Goal: Task Accomplishment & Management: Use online tool/utility

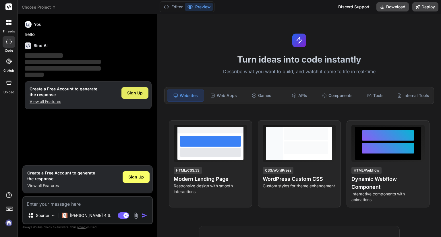
click at [139, 93] on span "Sign Up" at bounding box center [134, 93] width 15 height 6
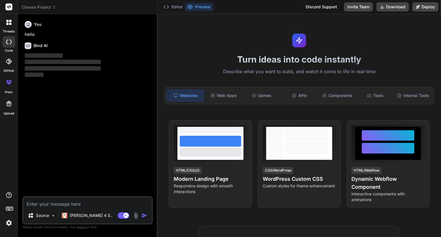
click at [59, 206] on textarea at bounding box center [87, 202] width 129 height 10
click at [9, 86] on div at bounding box center [9, 82] width 14 height 14
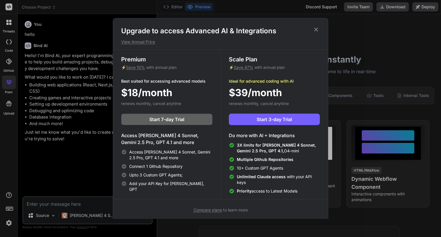
click at [317, 33] on h1 "Upgrade to access Advanced AI & Integrations" at bounding box center [220, 30] width 199 height 9
type textarea "x"
click at [317, 30] on icon at bounding box center [316, 30] width 4 height 4
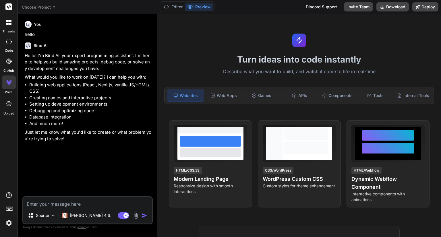
click at [99, 201] on textarea at bounding box center [87, 202] width 129 height 10
paste textarea "Viết cho tôi plugin wordpress, giao diện đẹp, xịn, chuyên nghiệp Bóng chat AI T…"
type textarea "Viết cho tôi plugin wordpress, giao diện đẹp, xịn, chuyên nghiệp Bóng chat AI T…"
type textarea "x"
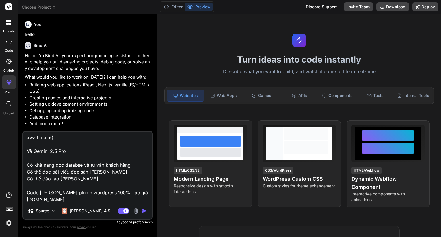
type textarea "Viết cho tôi plugin wordpress, giao diện đẹp, xịn, chuyên nghiệp Bóng chat AI T…"
click at [144, 213] on img "button" at bounding box center [144, 211] width 6 height 6
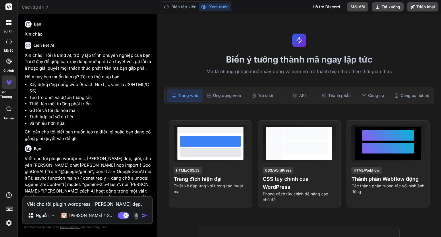
scroll to position [0, 0]
click at [9, 44] on div at bounding box center [9, 41] width 13 height 11
click at [186, 9] on font "Biên tập viên" at bounding box center [183, 6] width 25 height 5
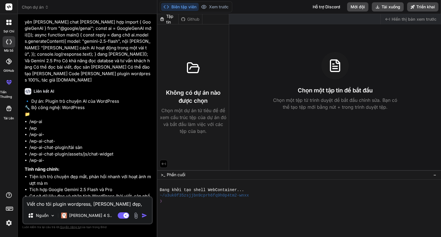
scroll to position [195, 0]
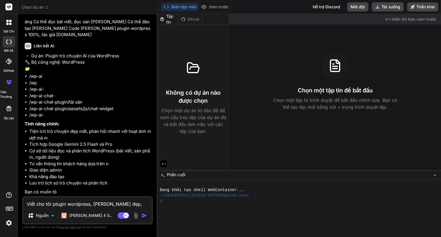
click at [67, 201] on textarea "Viết cho tôi plugin wordpress, giao diện đẹp, xịn, chuyên nghiệp Bóng chat AI T…" at bounding box center [87, 202] width 129 height 10
click at [51, 214] on img at bounding box center [52, 215] width 5 height 5
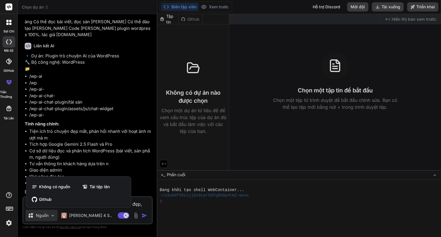
click at [51, 214] on div at bounding box center [220, 118] width 441 height 237
type textarea "x"
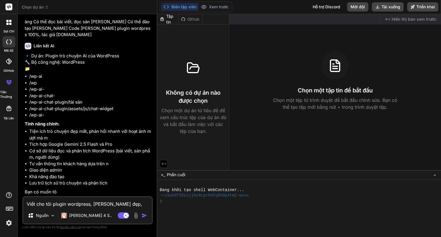
click at [101, 203] on textarea "Viết cho tôi plugin wordpress, giao diện đẹp, xịn, chuyên nghiệp Bóng chat AI T…" at bounding box center [87, 202] width 129 height 10
paste textarea "Viết cho tôi plugin wordpress, giao diện đẹp, xịn, chuyên nghiệp Bóng chat AI T…"
type textarea "Viết cho tôi plugin wordpress, giao diện đẹp, xịn, chuyên nghiệp Bóng chat AI T…"
type textarea "x"
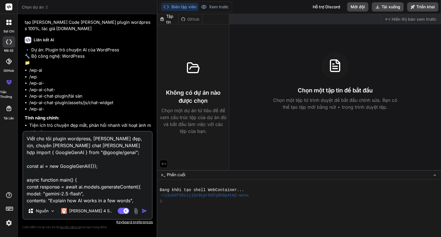
scroll to position [124, 0]
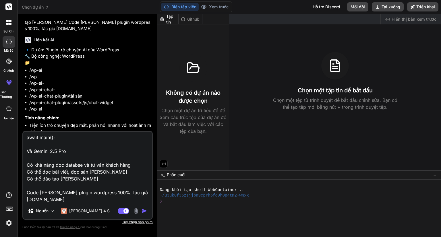
type textarea "Viết cho tôi plugin wordpress, giao diện đẹp, xịn, chuyên nghiệp Bóng chat AI T…"
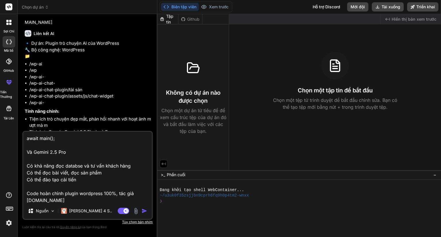
click img "button"
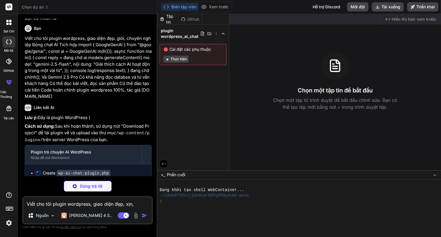
scroll to position [360, 0]
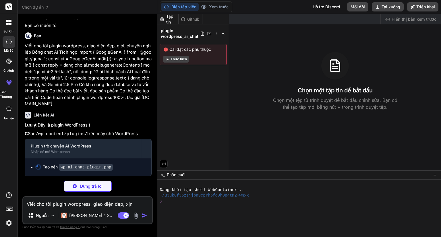
click code "wp-ai-chat-plugin.php"
type textarea "x"
click font "Thực hiện"
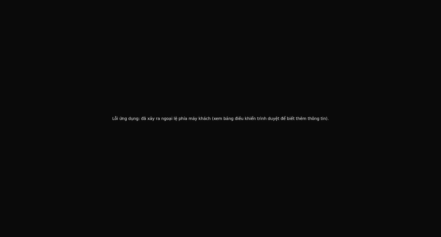
click div "Lỗi ứng dụng: đã xảy ra ngoại lệ phía máy khách (xem bảng điều khiển trình duyệ…"
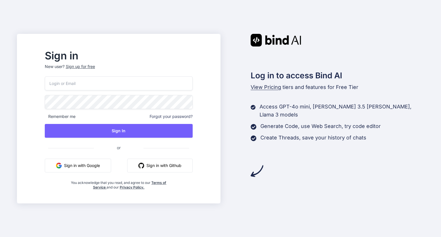
click at [111, 168] on button "Sign in with Google" at bounding box center [78, 166] width 66 height 14
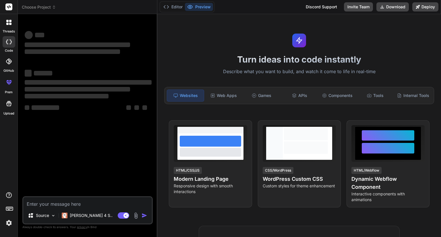
type textarea "x"
click at [8, 86] on div at bounding box center [9, 82] width 14 height 14
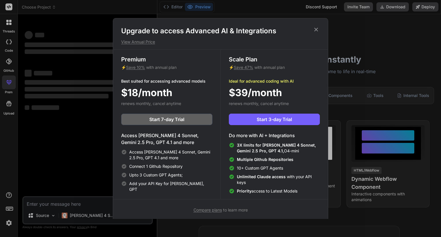
scroll to position [2, 0]
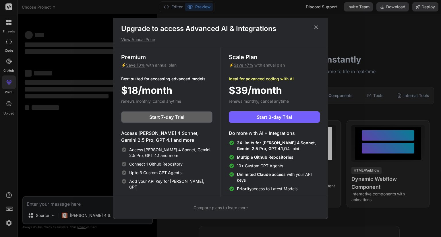
click at [79, 160] on div "Upgrade to access Advanced AI & Integrations View Annual Price Premium ⚡ Save 1…" at bounding box center [220, 118] width 441 height 237
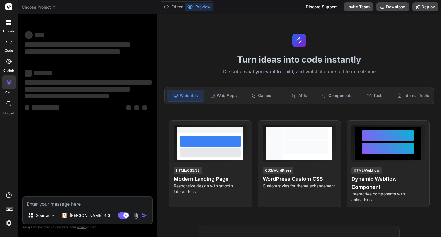
click at [68, 202] on textarea at bounding box center [87, 202] width 129 height 10
paste textarea "Viết cho tôi plugin wordpress, giao diện đẹp, xịn, chuyên nghiệp Bóng chat AI T…"
type textarea "Viết cho tôi plugin wordpress, [PERSON_NAME] đẹp, xịn, chuyên [PERSON_NAME] cha…"
type textarea "x"
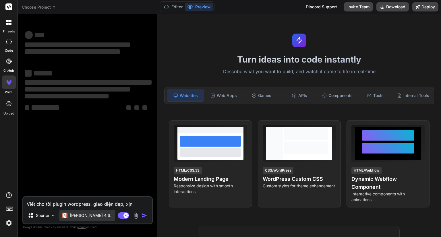
scroll to position [124, 0]
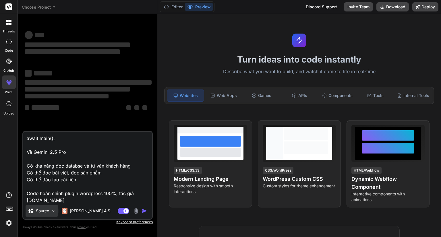
type textarea "Viết cho tôi plugin wordpress, [PERSON_NAME] đẹp, xịn, chuyên [PERSON_NAME] cha…"
click at [54, 211] on img at bounding box center [53, 211] width 5 height 5
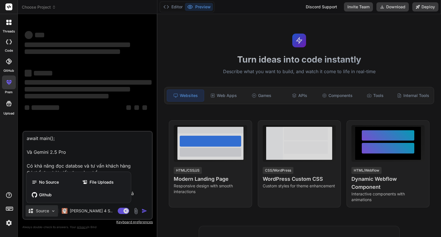
click at [54, 211] on div at bounding box center [220, 118] width 441 height 237
type textarea "x"
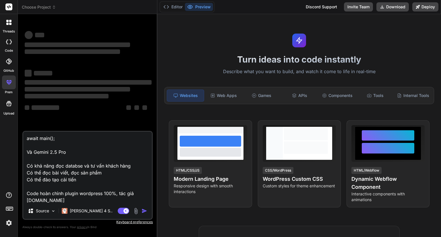
drag, startPoint x: 143, startPoint y: 106, endPoint x: 195, endPoint y: 39, distance: 84.2
click at [178, 64] on div "Choose Project Created with Pixso. Bind AI Web Search Created with Pixso. Code …" at bounding box center [229, 118] width 423 height 237
click at [119, 187] on textarea "Viết cho tôi plugin wordpress, giao diện đẹp, xịn, chuyên nghiệp Bóng chat AI T…" at bounding box center [87, 167] width 129 height 71
type textarea "x"
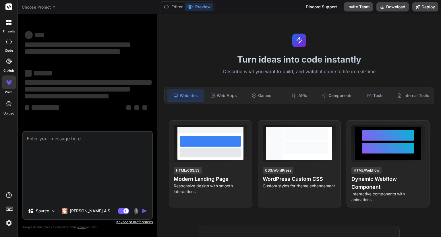
scroll to position [0, 0]
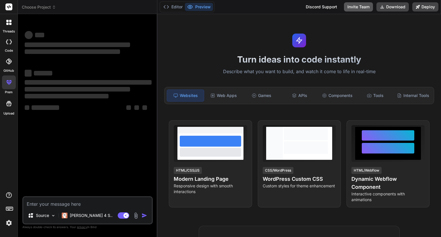
click at [360, 8] on button "Invite Team" at bounding box center [358, 6] width 29 height 9
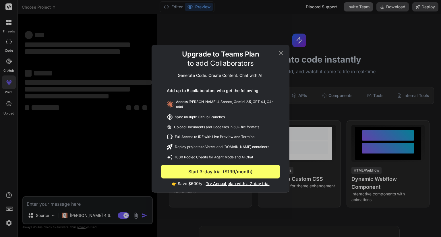
click at [360, 8] on div "Upgrade to Teams Plan to add Collaborators Generate Code. Create Content. Chat …" at bounding box center [220, 118] width 441 height 237
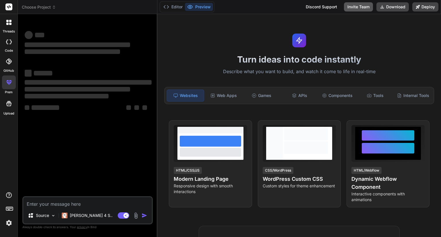
type textarea "x"
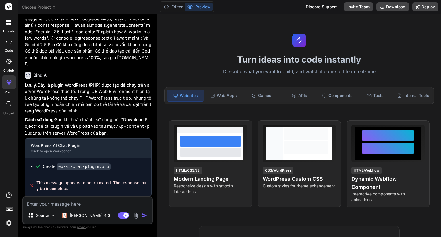
scroll to position [412, 0]
click at [87, 202] on textarea at bounding box center [87, 202] width 129 height 10
paste textarea "Viết cho tôi plugin wordpress, giao diện đẹp, xịn, chuyên nghiệp Bóng chat AI T…"
type textarea "Viết cho tôi plugin wordpress, giao diện đẹp, xịn, chuyên nghiệp Bóng chat AI T…"
type textarea "x"
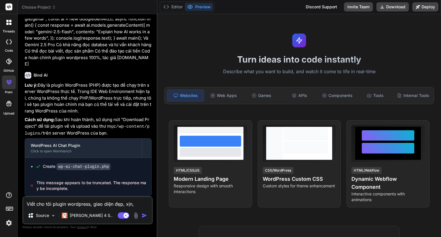
scroll to position [124, 0]
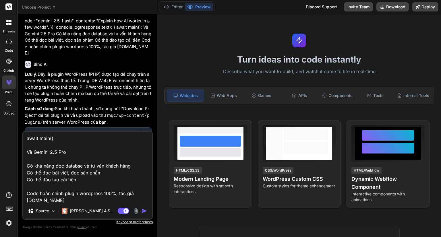
type textarea "Viết cho tôi plugin wordpress, giao diện đẹp, xịn, chuyên nghiệp Bóng chat AI T…"
click at [143, 211] on img "button" at bounding box center [144, 211] width 6 height 6
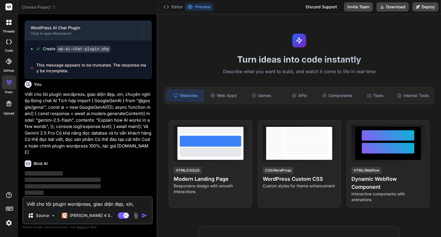
scroll to position [530, 0]
click at [177, 6] on button "Editor" at bounding box center [173, 7] width 24 height 8
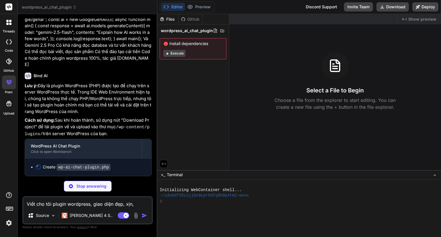
scroll to position [616, 0]
click at [191, 19] on div "Github" at bounding box center [190, 19] width 24 height 6
click at [174, 18] on div "Files" at bounding box center [167, 19] width 21 height 6
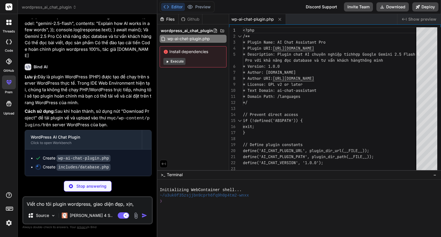
scroll to position [625, 0]
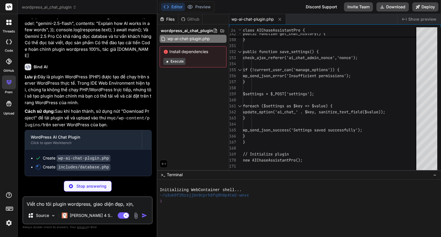
type textarea "x"
type textarea "}"
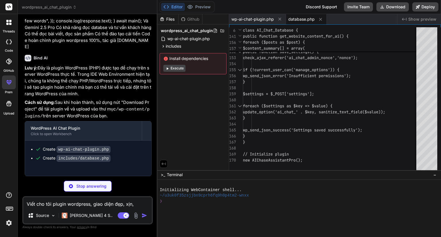
type textarea "x"
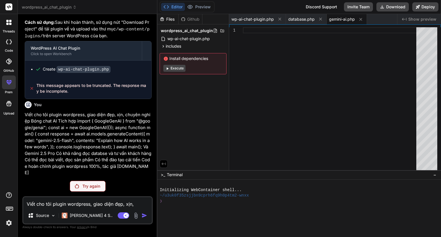
scroll to position [510, 0]
click at [92, 186] on p "Try again" at bounding box center [91, 186] width 18 height 6
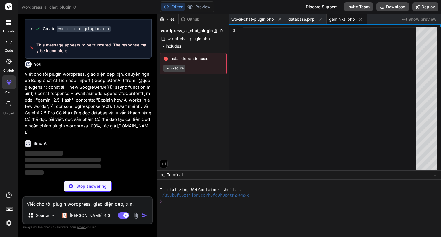
scroll to position [550, 0]
click at [189, 44] on div "includes" at bounding box center [193, 46] width 67 height 7
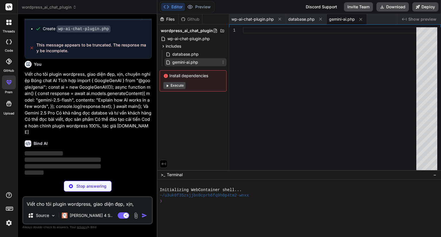
click at [186, 62] on span "gemini-ai.php" at bounding box center [185, 62] width 27 height 7
click at [184, 51] on div "includes database.php gemini-ai.php" at bounding box center [193, 55] width 67 height 24
click at [184, 51] on span "database.php" at bounding box center [186, 54] width 28 height 7
type textarea "x"
type textarea "}"
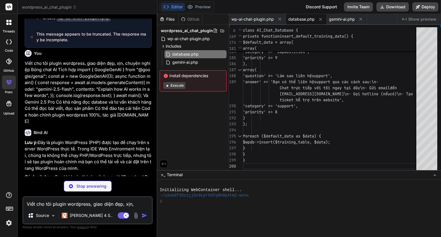
drag, startPoint x: 57, startPoint y: 132, endPoint x: 24, endPoint y: 74, distance: 66.6
click at [24, 74] on div "You hello Bind AI Hello! I'm Bind AI, your expert programming assistant. I'm he…" at bounding box center [88, 98] width 129 height 158
copy p "Viết cho tôi plugin wordpress, giao diện đẹp, xịn, chuyên nghiệp Bóng chat AI T…"
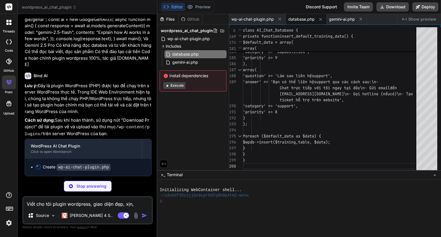
scroll to position [616, 0]
type textarea "x"
type textarea "wp_send_json_success('Dữ liệu đào tạo đã được lưu'); } else { wp_send_json_erro…"
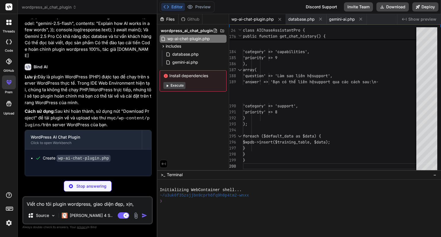
type textarea "x"
type textarea ") ); foreach ($default_data as $data) { $wpdb->insert($training_table, $data); …"
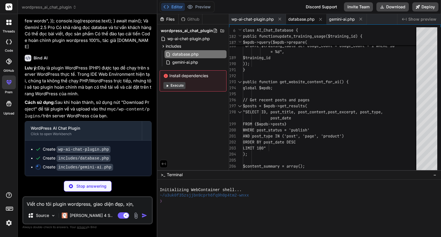
scroll to position [634, 0]
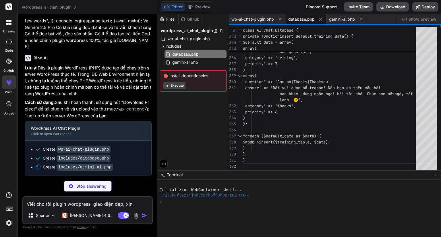
type textarea "x"
type textarea "'api_configured' => !empty($this->api_key) ); } }"
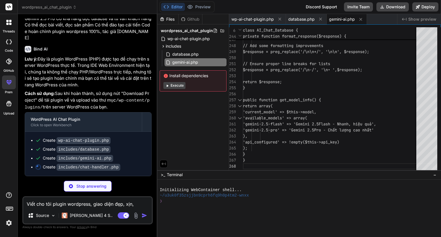
scroll to position [643, 0]
type textarea "x"
type textarea "} }"
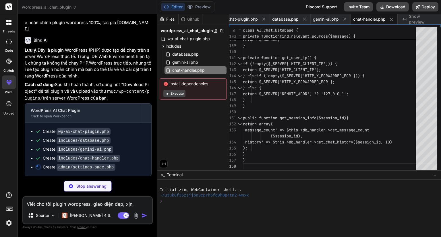
scroll to position [652, 0]
type textarea "x"
type textarea "} </style>"
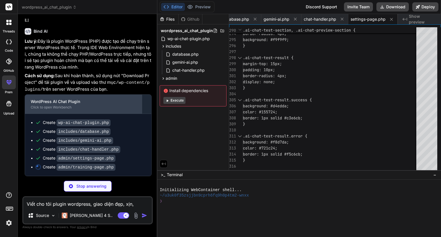
scroll to position [661, 0]
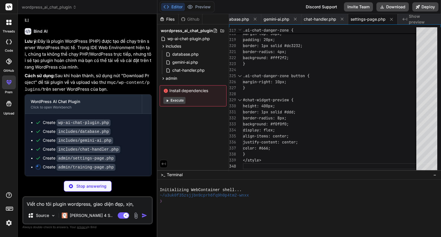
type textarea "x"
type textarea "row.style.display = matchesCategory && matchesSearch ? '' : 'none'; }); } </scr…"
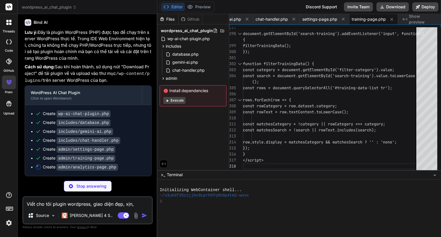
scroll to position [669, 0]
type textarea "x"
type textarea "} </script>"
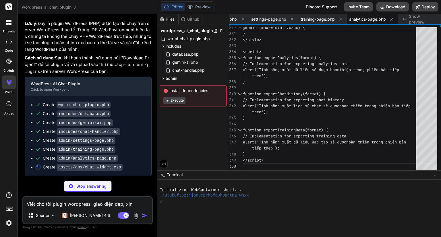
scroll to position [678, 0]
type textarea "x"
type textarea ".ai-chat-welcome { color: #a0aec0; } .ai-chat-welcome-title { color: #e2e8f0; }…"
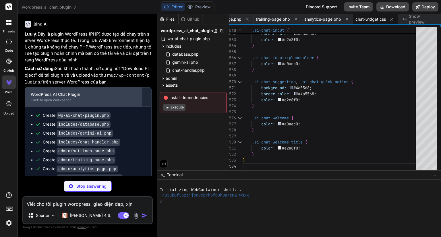
scroll to position [687, 0]
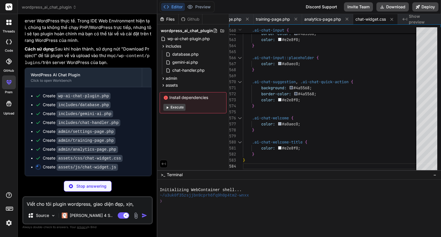
type textarea "x"
type textarea "// Handle page visibility for notifications document.addEventListener('visibili…"
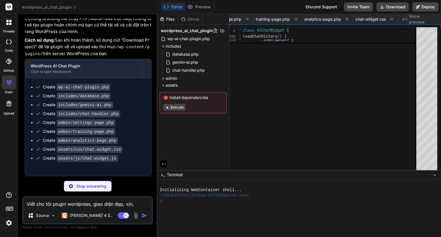
type textarea "x"
type textarea "// Handle URL hash on load if (window.location.hash) { const tab = window.locat…"
type textarea "x"
type textarea "} .ai-chat-admin-container *::-webkit-scrollbar-thumb:hover { background: linea…"
type textarea "x"
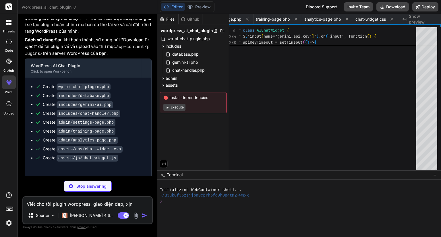
type textarea "<!-- Widget will be inserted here by JavaScript --> </div> </script>"
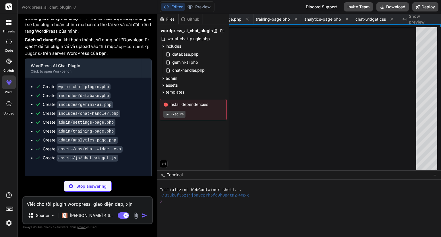
type textarea "x"
type textarea "== Credits == Plugin được phát triển bởi MuaThemeWPGiare.com với sự hỗ trợ của:…"
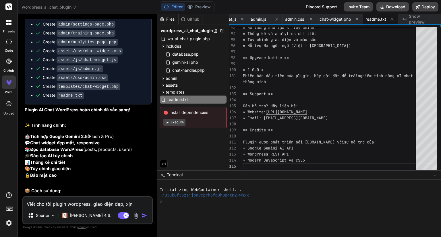
scroll to position [802, 0]
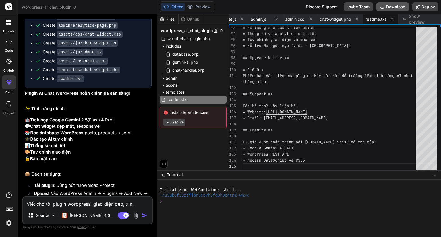
click at [388, 9] on button "Download" at bounding box center [392, 6] width 32 height 9
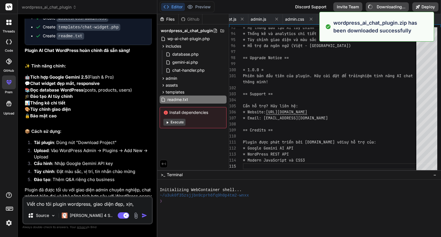
scroll to position [904, 0]
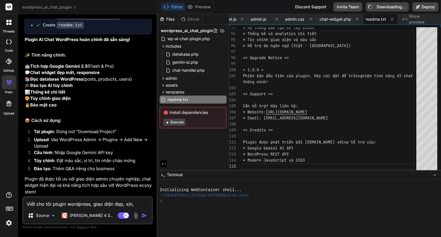
type textarea "x"
click at [68, 204] on textarea "Viết cho tôi plugin wordpress, giao diện đẹp, xịn, chuyên nghiệp Bóng chat AI T…" at bounding box center [87, 202] width 129 height 10
paste textarea "Plugin không được kích hoạt do một lỗi không sửa được."
type textarea "Plugin không được kích hoạt do một lỗi không sửa được."
type textarea "x"
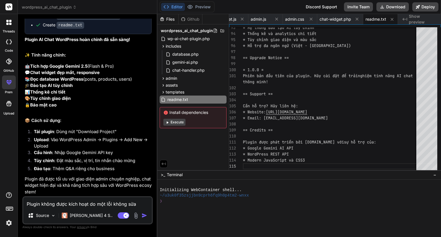
scroll to position [6, 0]
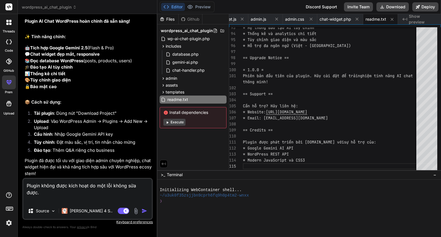
type textarea "Plugin không được kích hoạt do một lỗi không sửa được."
click at [142, 211] on img "button" at bounding box center [144, 211] width 6 height 6
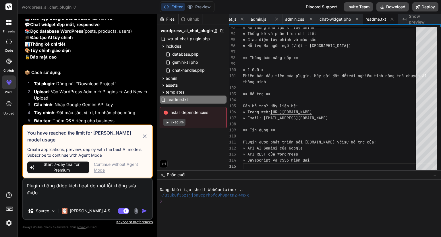
scroll to position [923, 0]
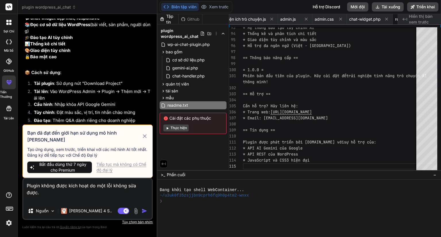
click at [145, 139] on icon at bounding box center [144, 136] width 7 height 7
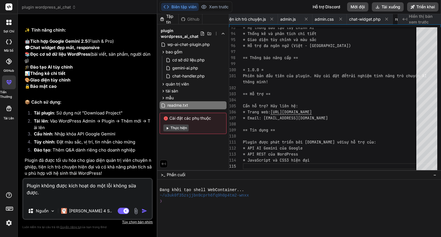
click at [143, 209] on img "button" at bounding box center [144, 211] width 6 height 6
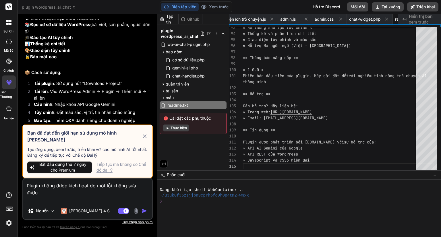
click at [110, 167] on font "Tiếp tục mà không có Chế độ đại lý" at bounding box center [121, 167] width 50 height 11
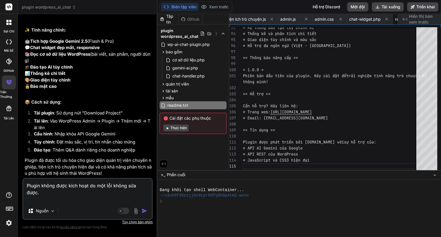
click at [146, 211] on img "button" at bounding box center [144, 211] width 6 height 6
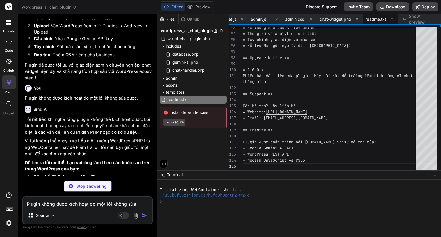
scroll to position [966, 0]
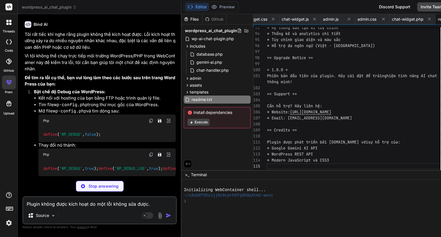
type textarea "x"
type textarea "Plugin được phát triển bởi MuaThemeWPGiare.com với sự hỗ trợ của: * Google Gemi…"
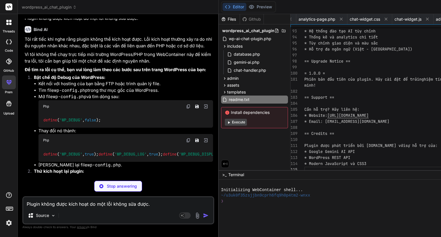
scroll to position [947, 0]
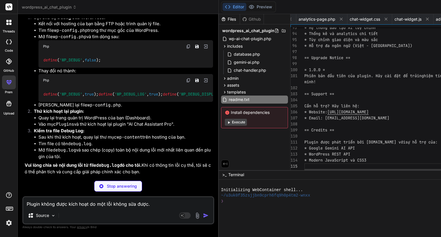
type textarea "x"
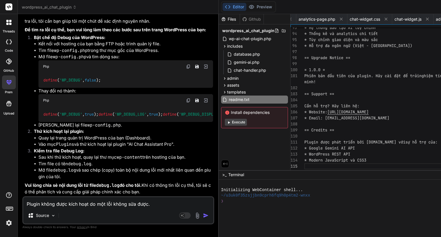
scroll to position [1188, 0]
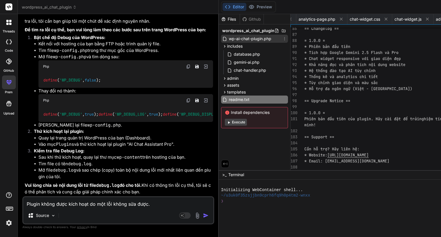
click at [228, 40] on span "wp-ai-chat-plugin.php" at bounding box center [250, 38] width 44 height 7
type textarea "} else { wp_send_json_error('Có lỗi xảy ra khi lưu dữ liệu'); } } } // Initiali…"
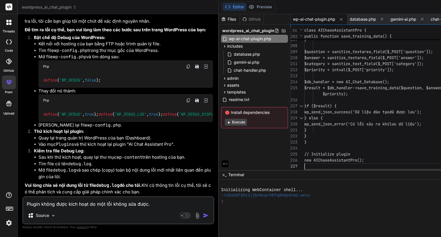
scroll to position [0, 0]
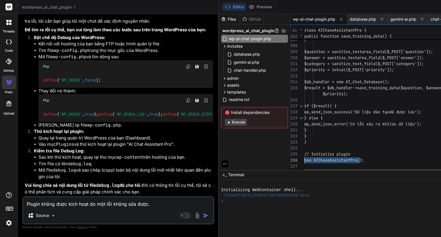
drag, startPoint x: 314, startPoint y: 160, endPoint x: 247, endPoint y: 160, distance: 67.7
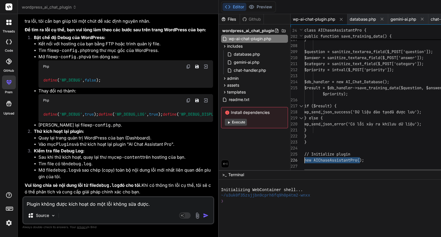
drag, startPoint x: 310, startPoint y: 160, endPoint x: 237, endPoint y: 160, distance: 72.6
drag, startPoint x: 248, startPoint y: 152, endPoint x: 314, endPoint y: 164, distance: 67.9
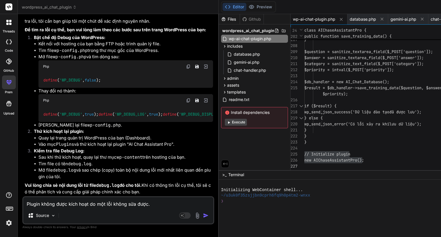
click at [56, 206] on textarea "Plugin không được kích hoạt do một lỗi không sửa được." at bounding box center [118, 202] width 190 height 10
type textarea "K"
type textarea "x"
type textarea "Kh"
type textarea "x"
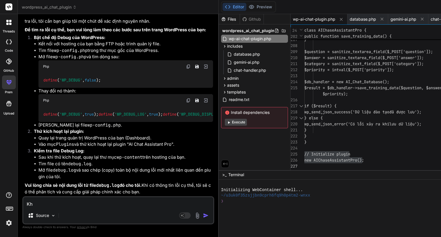
type textarea "Khi"
type textarea "x"
type textarea "Khi"
type textarea "x"
type textarea "Khi t"
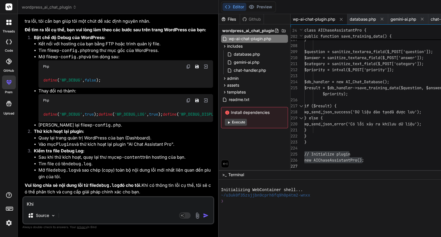
type textarea "x"
type textarea "Khi to"
type textarea "x"
type textarea "Khi tô"
type textarea "x"
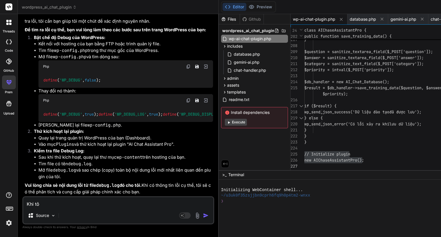
type textarea "Khi tôi"
type textarea "x"
type textarea "Khi tôi"
type textarea "x"
type textarea "Khi tôi x"
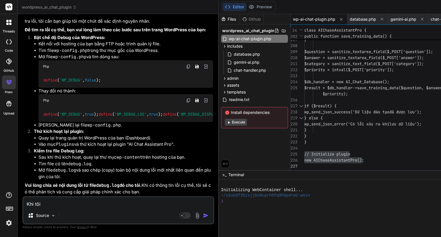
type textarea "x"
type textarea "Khi tôi xo"
type textarea "x"
type textarea "Khi tôi xoa"
type textarea "x"
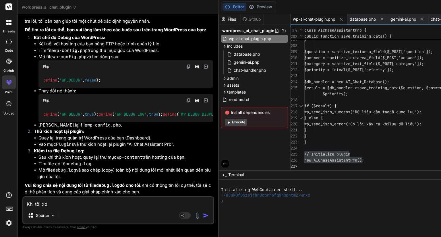
type textarea "Khi tôi xóa"
type textarea "x"
type textarea "Khi tôi xóa"
type textarea "x"
type textarea "Khi tôi xóa d"
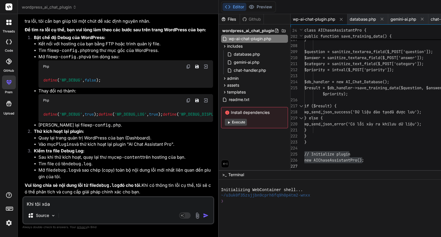
type textarea "x"
type textarea "Khi tôi xóa di"
type textarea "x"
type textarea "Khi tôi xóa din"
type textarea "x"
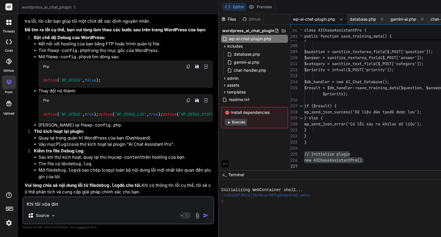
type textarea "Khi tôi xóa di"
type textarea "x"
type textarea "Khi tôi xóa d"
type textarea "x"
type textarea "Khi tôi xóa do"
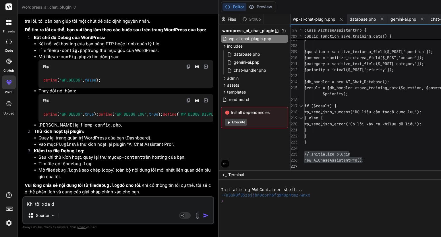
type textarea "x"
type textarea "Khi tôi xóa don"
type textarea "x"
type textarea "Khi tôi xóa dong"
type textarea "x"
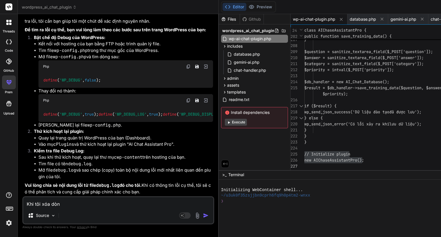
type textarea "Khi tôi xóa dòng"
type textarea "x"
type textarea "Khi tôi xóa dòng"
type textarea "x"
type textarea "Khi tôi xóa dòng n"
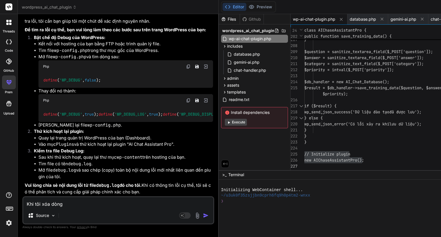
type textarea "x"
type textarea "Khi tôi xóa dòng na"
type textarea "x"
type textarea "Khi tôi xóa dòng nay"
type textarea "x"
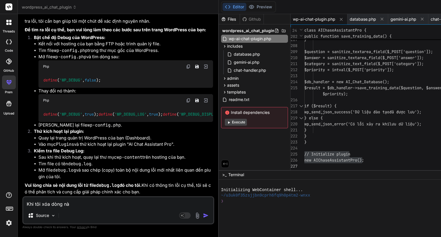
type textarea "Khi tôi xóa dòng này"
type textarea "x"
type textarea "Khi tôi xóa dòng này"
type textarea "x"
type textarea "Khi tôi xóa dòng này n"
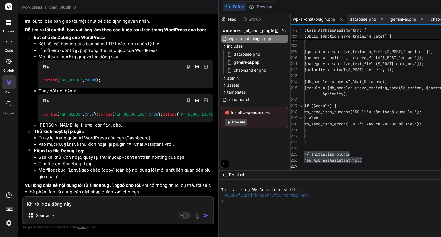
type textarea "x"
type textarea "Khi tôi xóa dòng này no"
type textarea "x"
type textarea "Khi tôi xóa dòng này nó"
type textarea "x"
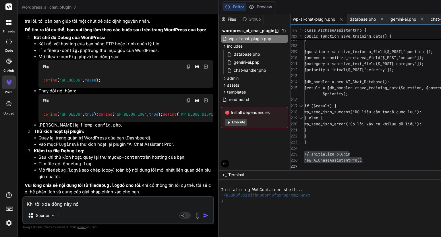
type textarea "Khi tôi xóa dòng này nó"
type textarea "x"
type textarea "Khi tôi xóa dòng này nó n"
type textarea "x"
type textarea "Khi tôi xóa dòng này nó"
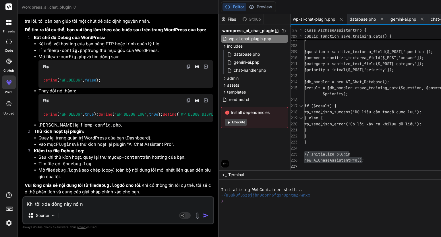
type textarea "x"
type textarea "Khi tôi xóa dòng này nó m"
type textarea "x"
type textarea "Khi tôi xóa dòng này nó mư"
type textarea "x"
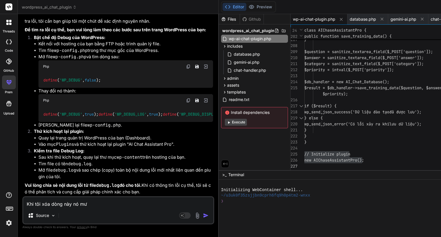
type textarea "Khi tôi xóa dòng này nó mưo"
type textarea "x"
type textarea "Khi tôi xóa dòng này nó mươi"
type textarea "x"
type textarea "Khi tôi xóa dòng này nó mưới"
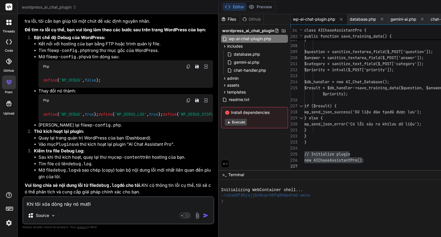
type textarea "x"
type textarea "Khi tôi xóa dòng này nó mưới"
type textarea "x"
type textarea "Khi tôi xóa dòng này nó mưới"
type textarea "x"
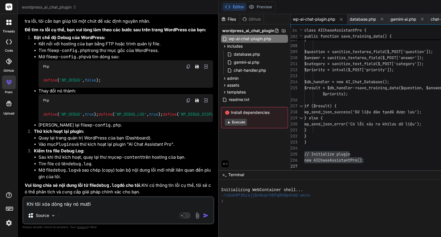
type textarea "Khi tôi xóa dòng này nó mướ"
type textarea "x"
type textarea "Khi tôi xóa dòng này nó mư"
type textarea "x"
type textarea "Khi tôi xóa dòng này nó m"
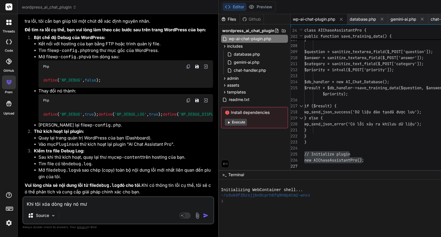
type textarea "x"
type textarea "Khi tôi xóa dòng này nó mo"
type textarea "x"
type textarea "Khi tôi xóa dòng này nó mơ"
type textarea "x"
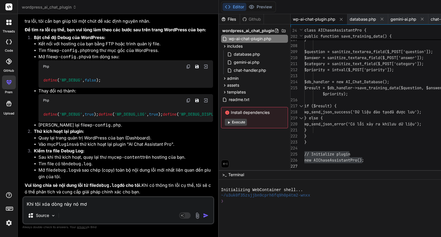
type textarea "Khi tôi xóa dòng này nó mơi"
type textarea "x"
type textarea "Khi tôi xóa dòng này nó mới"
type textarea "x"
type textarea "Khi tôi xóa dòng này nó mới"
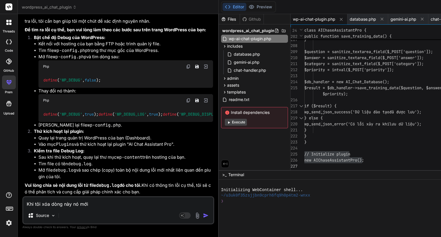
type textarea "x"
type textarea "Khi tôi xóa dòng này nó mới k"
type textarea "x"
type textarea "Khi tôi xóa dòng này nó mới kui"
type textarea "x"
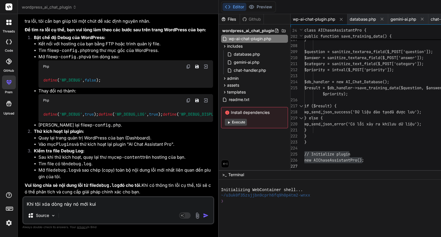
type textarea "Khi tôi xóa dòng này nó mới kuic"
type textarea "x"
type textarea "Khi tôi xóa dòng này nó mới kuich"
type textarea "x"
type textarea "Khi tôi xóa dòng này nó mới kuichs"
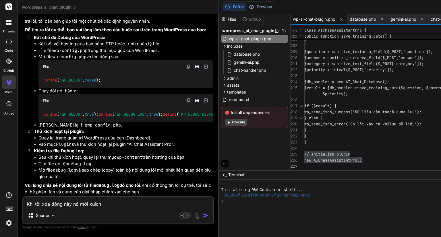
type textarea "x"
type textarea "Khi tôi xóa dòng này nó mới kuich"
type textarea "x"
type textarea "Khi tôi xóa dòng này nó mới kuic"
type textarea "x"
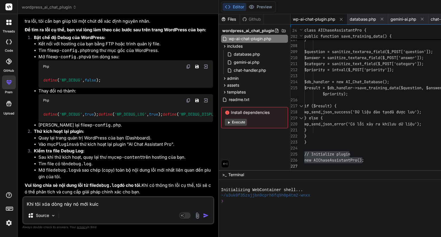
type textarea "Khi tôi xóa dòng này nó mới kui"
type textarea "x"
type textarea "Khi tôi xóa dòng này nó mới ku"
type textarea "x"
type textarea "Khi tôi xóa dòng này nó mới k"
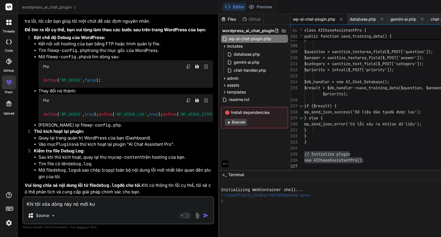
type textarea "x"
type textarea "Khi tôi xóa dòng này nó mới ki"
type textarea "x"
type textarea "Khi tôi xóa dòng này nó mới kic"
type textarea "x"
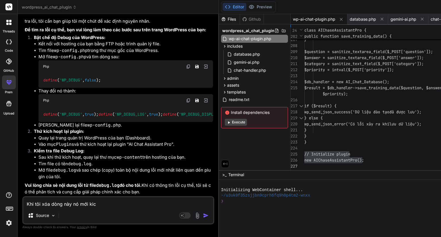
type textarea "Khi tôi xóa dòng này nó mới kich"
type textarea "x"
type textarea "Khi tôi xóa dòng này nó mới kích"
type textarea "x"
type textarea "Khi tôi xóa dòng này nó mới kích"
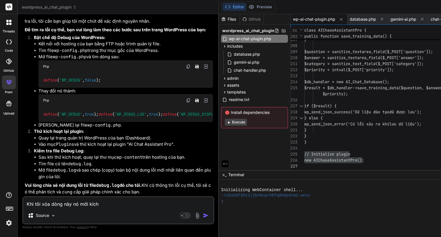
type textarea "x"
type textarea "Khi tôi xóa dòng này nó mới kích h"
type textarea "x"
type textarea "Khi tôi xóa dòng này nó mới kích ho"
type textarea "x"
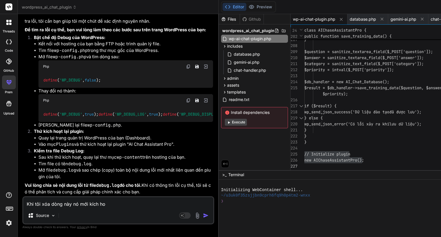
type textarea "Khi tôi xóa dòng này nó mới kích hoa"
type textarea "x"
type textarea "Khi tôi xóa dòng này nó mới kích họa"
type textarea "x"
type textarea "Khi tôi xóa dòng này nó mới kích hoạt"
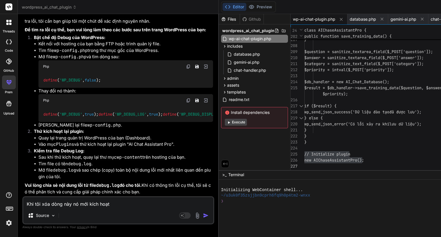
type textarea "x"
type textarea "Khi tôi xóa dòng này nó mới kích hoạt"
type textarea "x"
type textarea "Khi tôi xóa dòng này nó mới kích hoạt d"
type textarea "x"
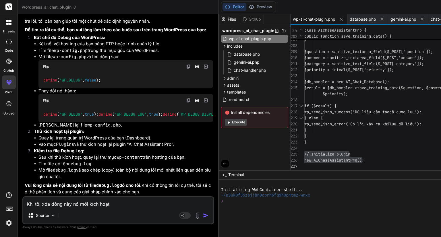
type textarea "Khi tôi xóa dòng này nó mới kích hoạt đ"
type textarea "x"
type textarea "Khi tôi xóa dòng này nó mới kích hoạt đi"
type textarea "x"
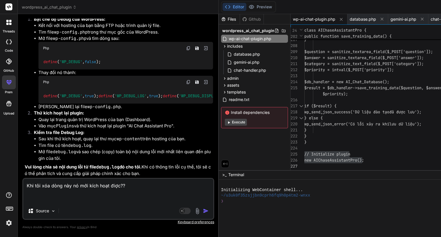
paste textarea "// Initialize plugin new AIChaseAssistantPro();"
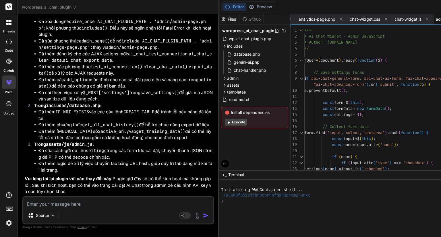
scroll to position [1632, 0]
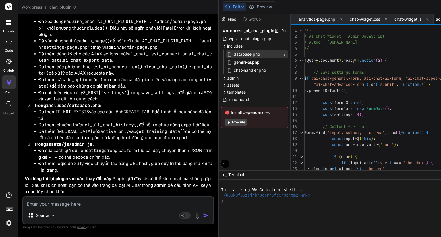
click at [233, 52] on span "database.php" at bounding box center [247, 54] width 28 height 7
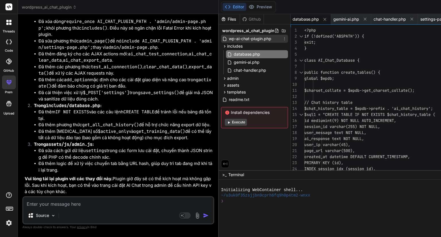
click at [228, 38] on span "wp-ai-chat-plugin.php" at bounding box center [250, 38] width 44 height 7
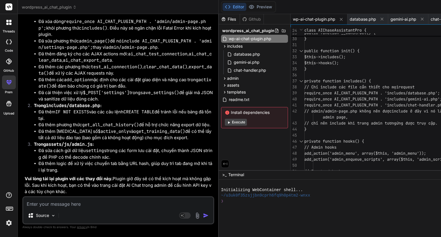
click at [90, 202] on textarea at bounding box center [118, 202] width 190 height 10
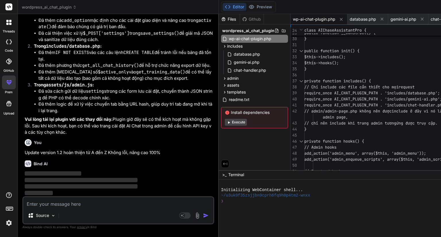
scroll to position [1859, 0]
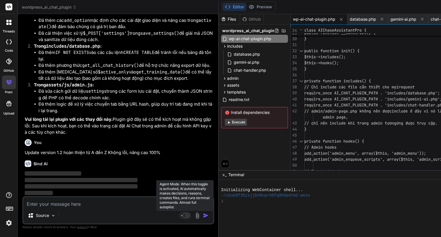
click at [180, 217] on rect at bounding box center [182, 215] width 5 height 5
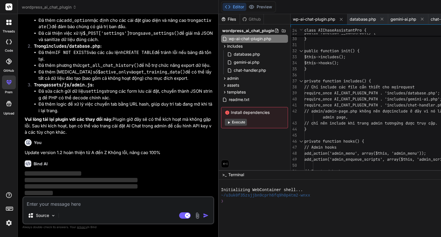
click at [89, 205] on textarea at bounding box center [118, 202] width 190 height 10
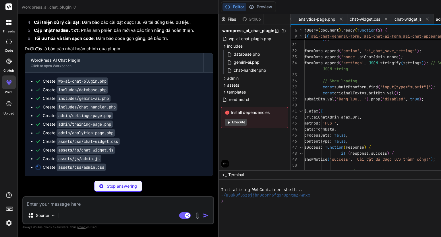
scroll to position [2112, 0]
click at [228, 39] on span "wp-ai-chat-plugin.php" at bounding box center [250, 38] width 44 height 7
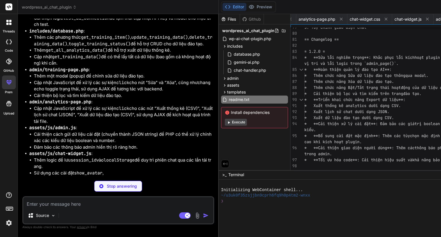
scroll to position [2273, 0]
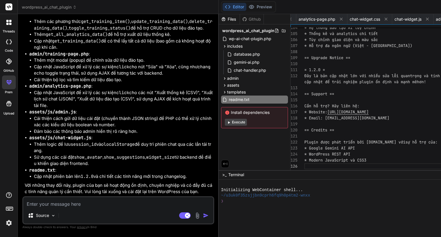
click at [55, 199] on textarea at bounding box center [118, 202] width 190 height 10
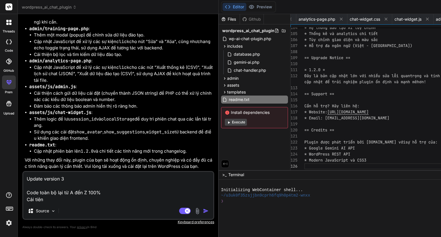
click at [62, 176] on textarea "Update version 3 Code toàn bộ lại từ A đến Z 100% Cải tiên" at bounding box center [118, 187] width 190 height 31
click at [55, 203] on textarea "Update version 1.3 Code toàn bộ lại từ A đến Z 100% Cải tiên" at bounding box center [118, 187] width 190 height 31
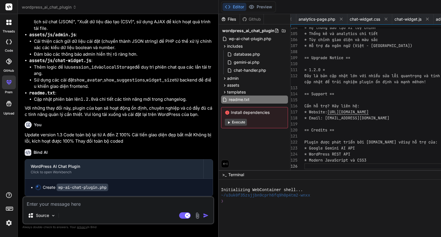
scroll to position [2555, 0]
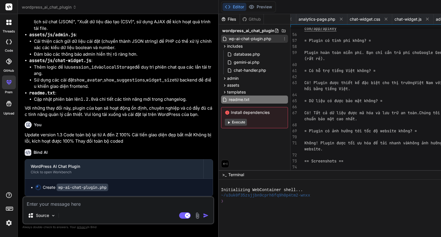
click at [228, 39] on span "wp-ai-chat-plugin.php" at bounding box center [250, 38] width 44 height 7
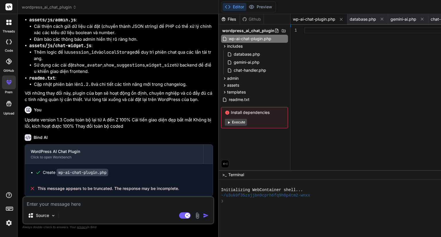
scroll to position [2576, 0]
click at [81, 210] on div "Source" at bounding box center [118, 217] width 190 height 14
click at [80, 207] on textarea at bounding box center [118, 202] width 190 height 10
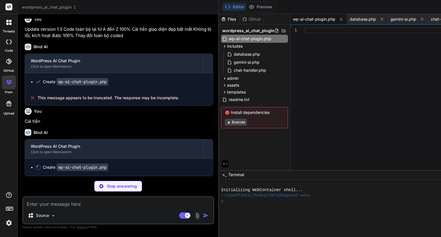
scroll to position [2666, 0]
click at [228, 41] on span "wp-ai-chat-plugin.php" at bounding box center [250, 38] width 44 height 7
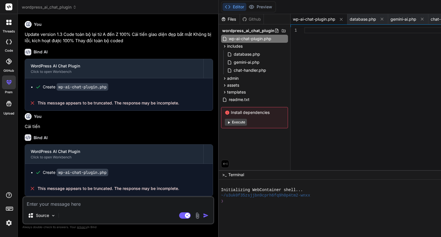
scroll to position [2738, 0]
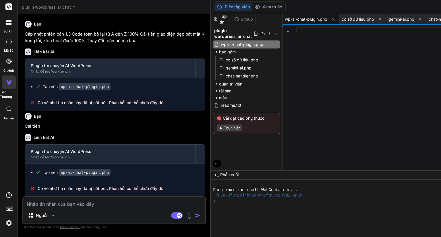
click at [94, 186] on span "Có vẻ như tin nhắn này đã bị cắt bớt. Phản hồi có thể chưa đầy đủ." at bounding box center [101, 189] width 127 height 6
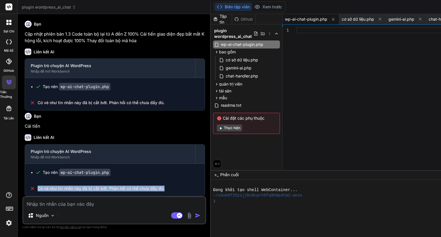
click at [94, 186] on span "Có vẻ như tin nhắn này đã bị cắt bớt. Phản hồi có thể chưa đầy đủ." at bounding box center [101, 189] width 127 height 6
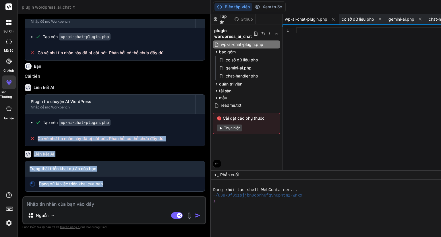
scroll to position [2788, 0]
click at [90, 185] on font "Đang xử lý việc triển khai của bạn" at bounding box center [71, 183] width 64 height 5
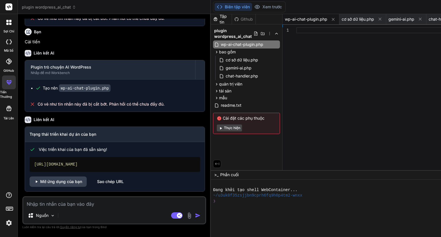
scroll to position [2822, 0]
click at [73, 184] on font "Mở ứng dụng của bạn" at bounding box center [61, 182] width 42 height 6
click at [83, 84] on code "wp-ai-chat-plugin.php" at bounding box center [85, 87] width 52 height 7
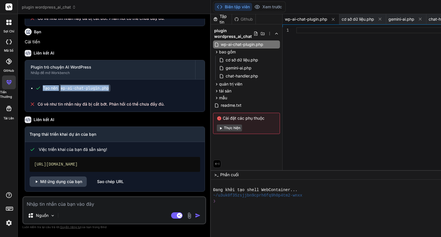
scroll to position [2650, 0]
copy div "Cập nhật phiên bản 1.3 Code toàn bộ lại từ A đến Z 100% Cải tiến giao diện đẹp …"
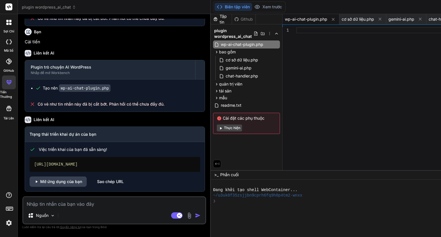
click at [72, 205] on textarea at bounding box center [114, 202] width 182 height 10
paste textarea "Cập nhật phiên bản 1.3 Code toàn bộ lại từ A đến Z 100% Cải tiến giao diện đẹp …"
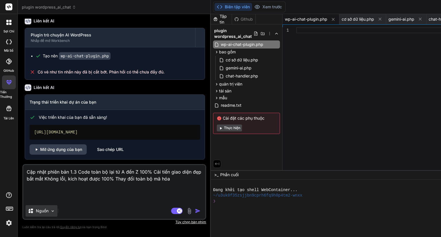
click at [50, 211] on div "Nguồn" at bounding box center [42, 210] width 32 height 11
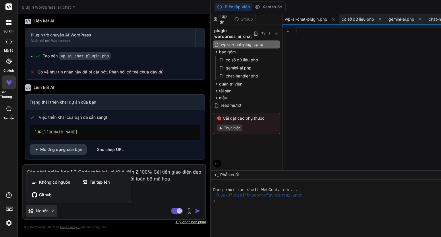
click at [72, 209] on div at bounding box center [220, 118] width 441 height 237
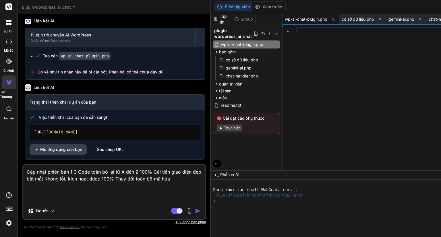
click at [195, 211] on img "button" at bounding box center [198, 211] width 6 height 6
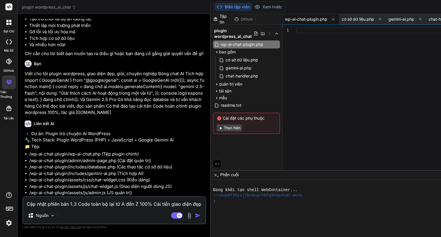
scroll to position [86, 0]
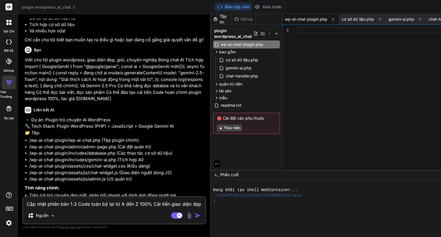
click at [69, 93] on font "Viết cho tôi plugin wordpress, giao diện đẹp, giỏi, chuyên nghiệp Bóng chat AI …" at bounding box center [115, 79] width 180 height 44
drag, startPoint x: 71, startPoint y: 130, endPoint x: 26, endPoint y: 75, distance: 71.2
click at [26, 75] on p "Viết cho tôi plugin wordpress, giao diện đẹp, giỏi, chuyên nghiệp Bóng chat AI …" at bounding box center [115, 79] width 180 height 45
copy font "Viết cho tôi plugin wordpress, giao diện đẹp, giỏi, chuyên nghiệp Bóng chat AI …"
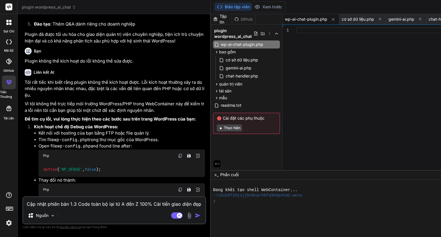
scroll to position [861, 0]
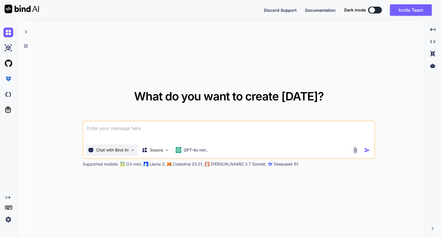
click at [115, 149] on p "Chat with Bind AI" at bounding box center [112, 150] width 32 height 6
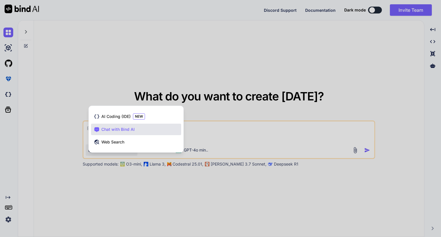
click at [48, 137] on div at bounding box center [220, 118] width 441 height 237
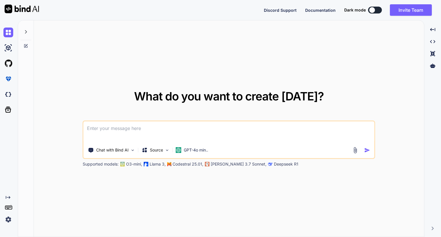
drag, startPoint x: 158, startPoint y: 160, endPoint x: 158, endPoint y: 156, distance: 3.2
click at [158, 160] on div "Chat with Bind AI Source GPT-4o min.. Supported models: O3-mini, Llama 3, Codes…" at bounding box center [229, 144] width 292 height 46
click at [158, 152] on p "Source" at bounding box center [156, 150] width 13 height 6
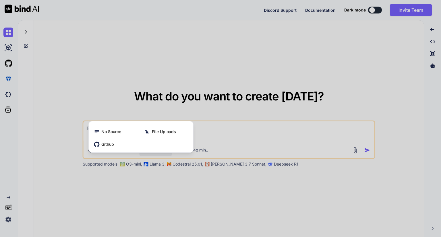
click at [284, 108] on div at bounding box center [220, 118] width 441 height 237
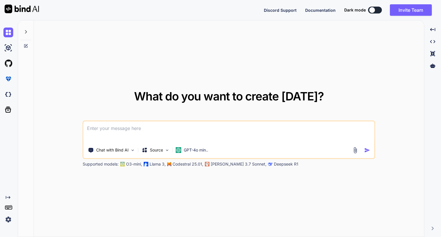
click at [205, 143] on div "Chat with Bind AI Source GPT-4o min.." at bounding box center [229, 140] width 292 height 38
click at [198, 148] on p "GPT-4o min.." at bounding box center [196, 150] width 24 height 6
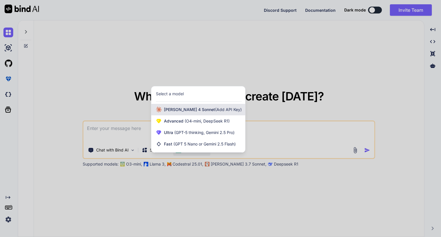
click at [194, 111] on span "Claude 4 Sonnet (Add API Key)" at bounding box center [203, 110] width 78 height 6
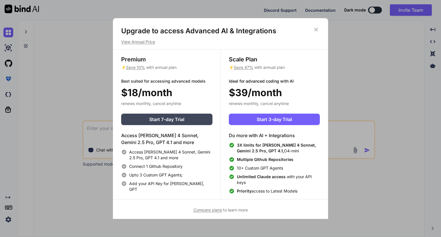
click at [388, 94] on div "Upgrade to access Advanced AI & Integrations View Annual Price Premium ⚡ Save 1…" at bounding box center [220, 118] width 441 height 237
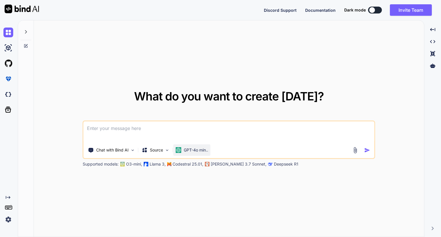
click at [193, 151] on p "GPT-4o min.." at bounding box center [196, 150] width 24 height 6
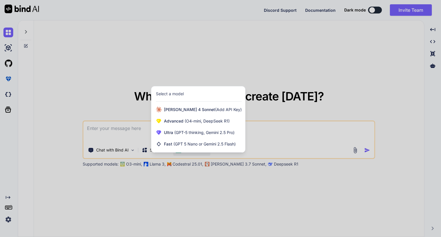
click at [247, 65] on div at bounding box center [220, 118] width 441 height 237
type textarea "x"
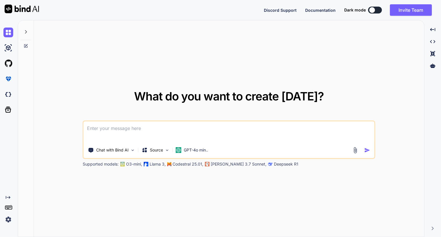
click at [153, 128] on textarea at bounding box center [228, 131] width 291 height 21
paste textarea "https://app.getbind.co/"
type textarea "https://app.getbind.co/"
type textarea "x"
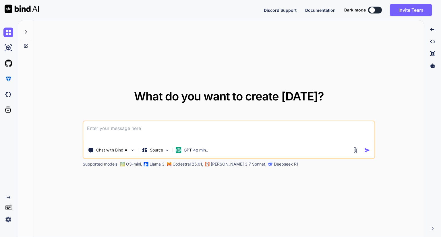
paste textarea "Viết cho tôi plugin wordpress, giao diện đẹp, xịn, chuyên nghiệp Bóng chat AI T…"
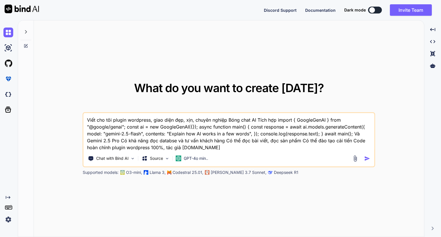
type textarea "Viết cho tôi plugin wordpress, giao diện đẹp, xịn, chuyên nghiệp Bóng chat AI T…"
click at [366, 157] on img "button" at bounding box center [367, 159] width 6 height 6
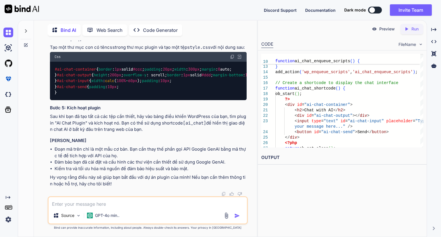
scroll to position [706, 0]
click at [5, 223] on img at bounding box center [8, 220] width 10 height 10
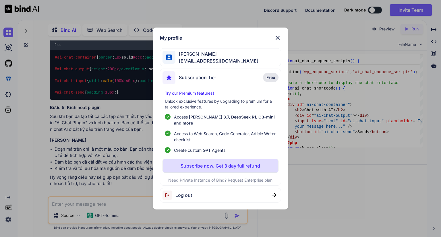
scroll to position [693, 0]
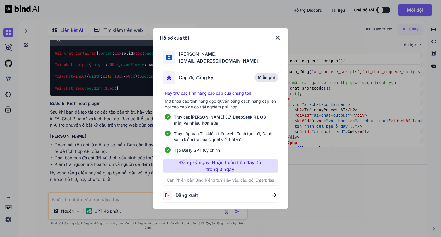
click at [347, 181] on div "Hồ sơ của tôi Hoàng Lê letrunghoang004@gmail.com Cấp độ đăng ký Miễn phí Hãy th…" at bounding box center [220, 118] width 441 height 237
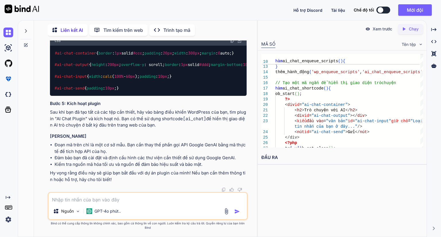
click at [9, 208] on icon at bounding box center [9, 207] width 8 height 8
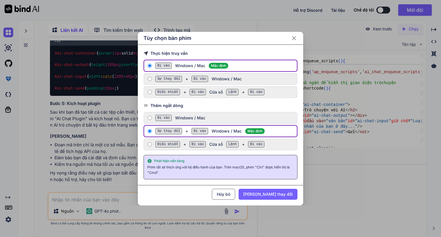
click at [9, 208] on div "Tùy chọn bàn phím Thực hiện truy vấn Đi vào Windows / Mac Mặc định Sự thay đổi …" at bounding box center [220, 118] width 441 height 237
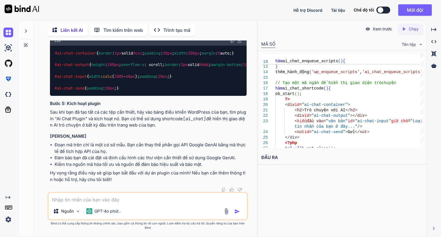
click at [9, 219] on img at bounding box center [8, 220] width 10 height 10
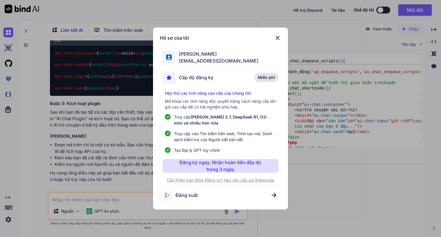
click at [9, 219] on div "Hồ sơ của tôi Hoàng Lê letrunghoang004@gmail.com Cấp độ đăng ký Miễn phí Hãy th…" at bounding box center [220, 118] width 441 height 237
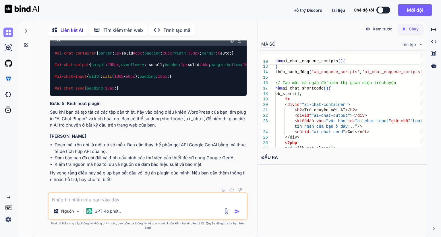
click at [12, 32] on img at bounding box center [8, 33] width 10 height 10
click at [6, 33] on img at bounding box center [8, 33] width 10 height 10
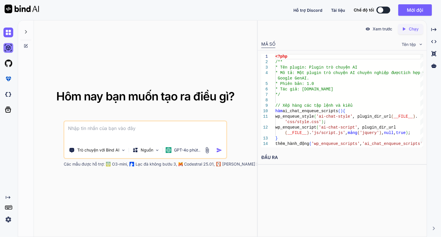
click at [9, 48] on img at bounding box center [8, 48] width 10 height 10
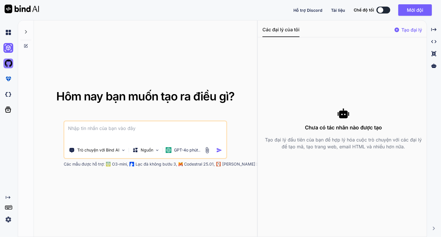
click at [9, 65] on img at bounding box center [8, 64] width 10 height 10
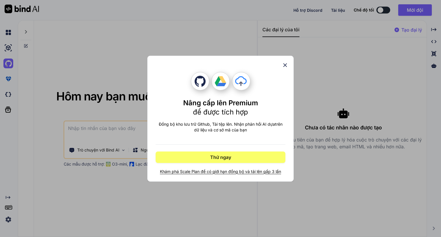
click at [10, 80] on div "Nâng cấp lên Premium để được tích hợp Đồng bộ kho lưu trữ Github, Tải tệp lên. …" at bounding box center [220, 118] width 441 height 237
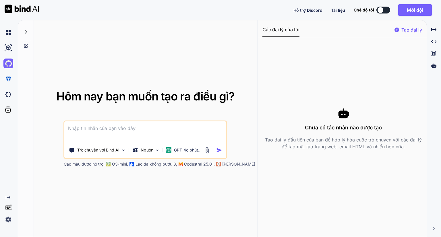
click at [10, 80] on img at bounding box center [8, 79] width 10 height 10
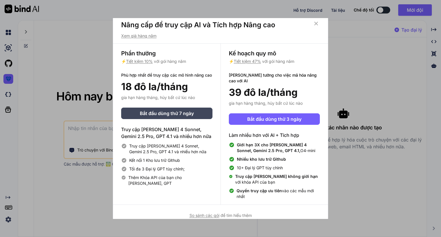
scroll to position [8, 0]
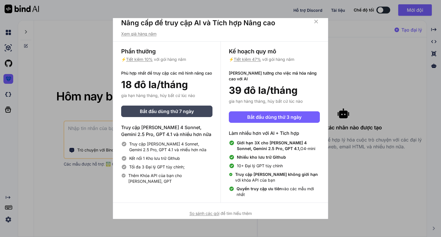
click at [7, 95] on div "Nâng cấp để truy cập AI và Tích hợp Nâng cao Xem giá hàng năm Phần thưởng ⚡ Tiế…" at bounding box center [220, 118] width 441 height 237
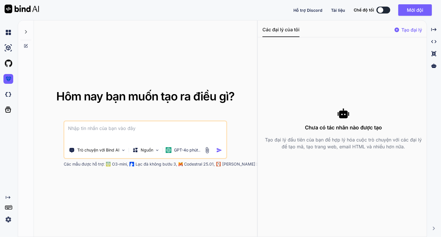
click at [7, 95] on img at bounding box center [8, 95] width 10 height 10
click at [409, 13] on button "Mời đội" at bounding box center [415, 9] width 34 height 11
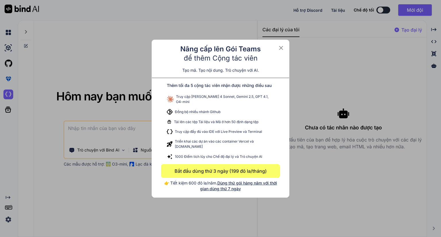
click at [396, 51] on div "Nâng cấp lên Gói Teams để thêm Cộng tác viên Tạo mã. Tạo nội dung. Trò chuyện v…" at bounding box center [220, 118] width 441 height 237
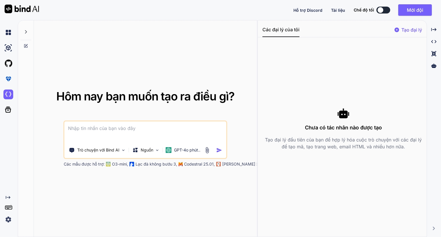
click at [403, 32] on font "Tạo đại lý" at bounding box center [411, 30] width 21 height 6
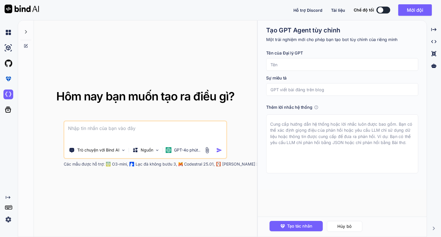
click at [331, 69] on input "text" at bounding box center [342, 64] width 152 height 13
click at [316, 92] on input "text" at bounding box center [342, 89] width 152 height 13
click at [312, 120] on textarea at bounding box center [342, 143] width 152 height 59
click at [6, 31] on img at bounding box center [8, 33] width 10 height 10
click at [9, 50] on img at bounding box center [8, 48] width 10 height 10
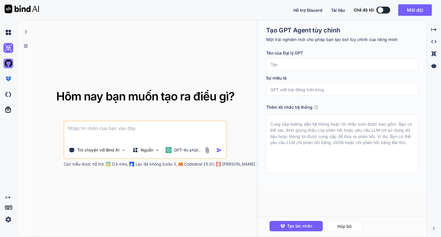
click at [7, 60] on img at bounding box center [8, 64] width 10 height 10
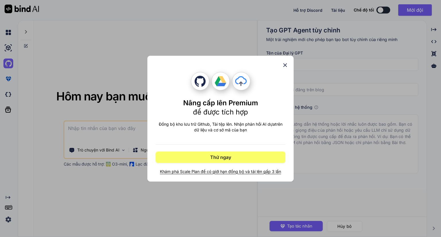
click at [11, 82] on div "Nâng cấp lên Premium để được tích hợp Đồng bộ kho lưu trữ Github, Tải tệp lên. …" at bounding box center [220, 118] width 441 height 237
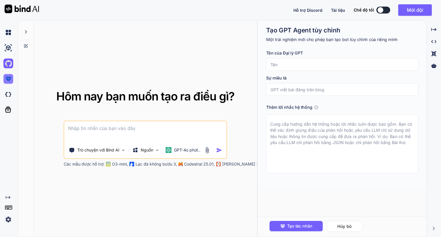
click at [12, 83] on img at bounding box center [8, 79] width 10 height 10
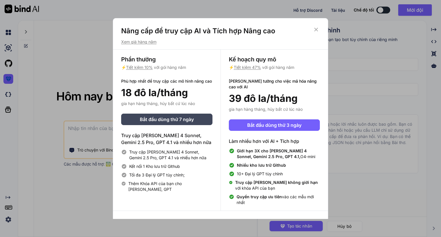
click at [59, 128] on div "Nâng cấp để truy cập AI và Tích hợp Nâng cao Xem giá hàng năm Phần thưởng ⚡ Tiế…" at bounding box center [220, 118] width 441 height 237
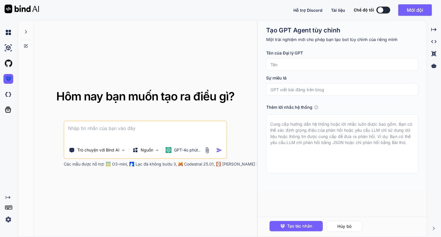
click at [9, 218] on img at bounding box center [8, 220] width 10 height 10
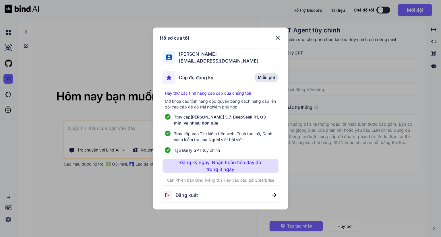
click at [261, 76] on font "Miễn phí" at bounding box center [266, 77] width 17 height 5
click at [236, 91] on font "Hãy thử các tính năng cao cấp của chúng tôi!" at bounding box center [208, 93] width 86 height 5
click at [277, 37] on img at bounding box center [277, 37] width 7 height 7
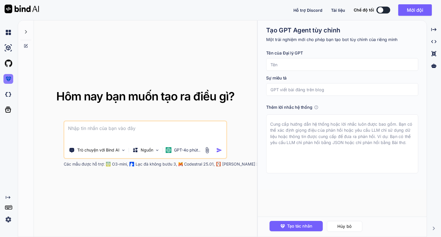
click at [9, 79] on img at bounding box center [8, 79] width 10 height 10
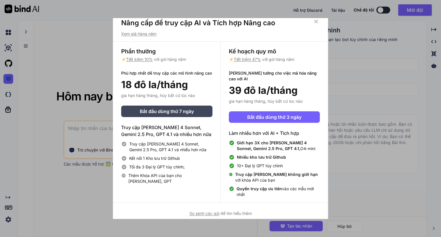
click at [141, 34] on font "Xem giá hàng năm" at bounding box center [138, 33] width 35 height 5
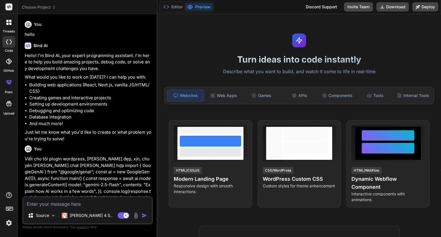
type textarea "x"
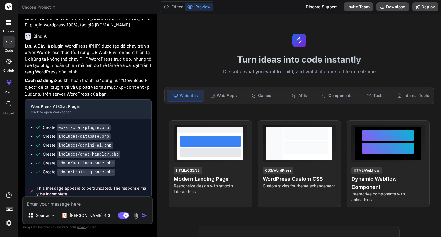
scroll to position [884, 0]
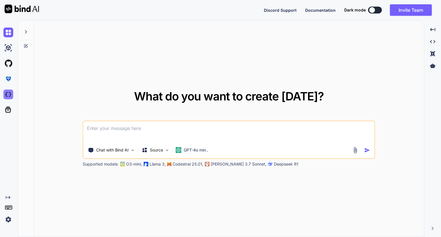
click at [8, 77] on img at bounding box center [8, 79] width 10 height 10
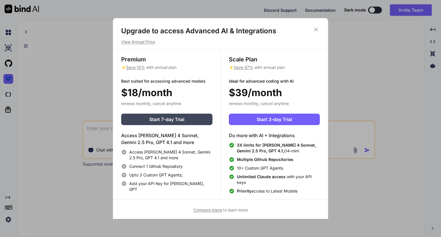
type textarea "x"
click at [143, 37] on div "Upgrade to access Advanced AI & Integrations View Annual Price" at bounding box center [220, 35] width 215 height 18
click at [143, 43] on p "View Annual Price" at bounding box center [220, 42] width 199 height 6
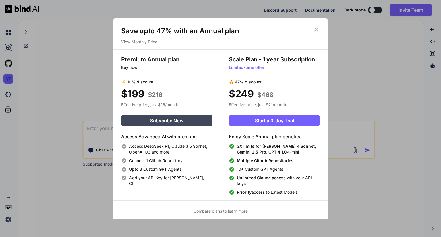
click at [143, 43] on p "View Monthly Price" at bounding box center [220, 42] width 199 height 6
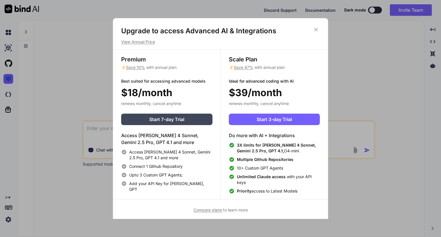
click at [143, 43] on p "View Annual Price" at bounding box center [220, 42] width 199 height 6
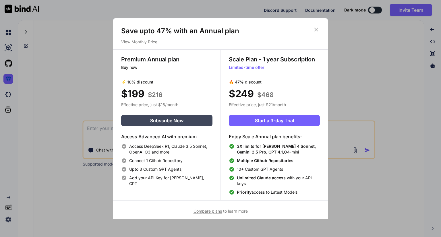
click at [246, 67] on p "Limited-time offer" at bounding box center [274, 68] width 91 height 6
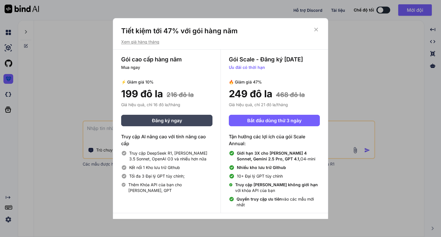
click at [244, 70] on div "Gói Scale - Đăng ký [DATE] Ưu đãi có thời hạn 🔥 Giảm giá 47% 249 đô la 468 đô l…" at bounding box center [273, 131] width 107 height 163
click at [243, 67] on font "Ưu đãi có thời hạn" at bounding box center [247, 67] width 36 height 5
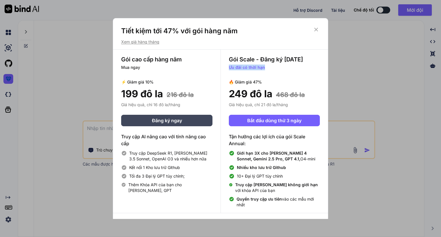
click at [243, 67] on font "Ưu đãi có thời hạn" at bounding box center [247, 67] width 36 height 5
click at [313, 31] on icon at bounding box center [316, 29] width 6 height 6
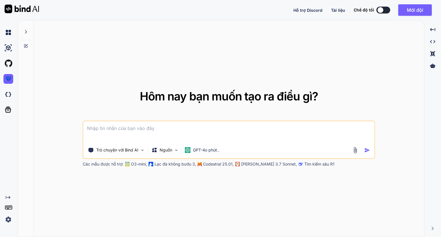
click at [338, 9] on font "Tài liệu" at bounding box center [338, 10] width 14 height 5
click at [165, 123] on textarea at bounding box center [228, 131] width 291 height 21
click at [129, 128] on textarea at bounding box center [228, 131] width 291 height 21
paste textarea "getbind"
paste textarea "Giấy phép cấp 1 79 đô la 108 đô la Mua ngay Truy cập trọn đời Giấy phép cấp 2 1…"
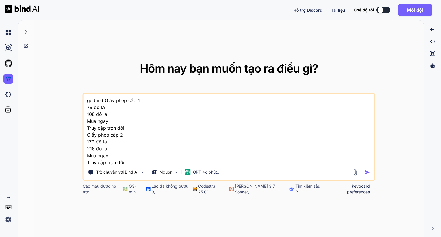
scroll to position [145, 0]
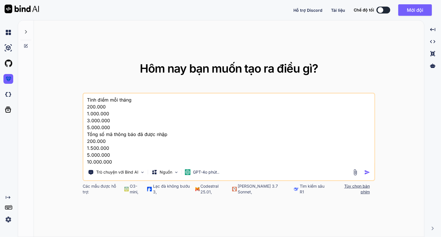
type textarea "getbind Giấy phép cấp 1 79 đô la 108 đô la Mua ngay Truy cập trọn đời Giấy phép…"
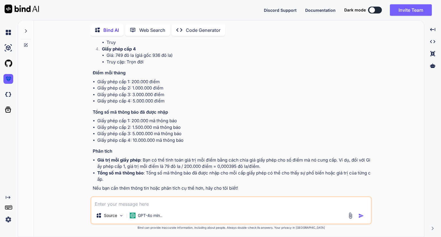
scroll to position [132, 0]
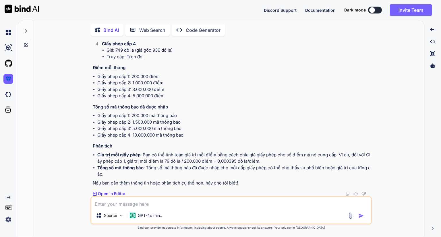
click at [152, 201] on textarea at bounding box center [230, 202] width 279 height 10
type textarea "khi dùng hết điểm thì sao"
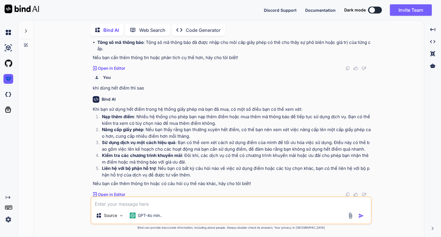
scroll to position [258, 0]
paste textarea "Giấy phép cấp 1 79 đô la 108 đô la Mua ngay Truy cập trọn đời Giấy phép cấp 2 1…"
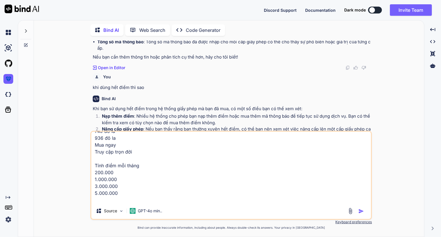
scroll to position [138, 0]
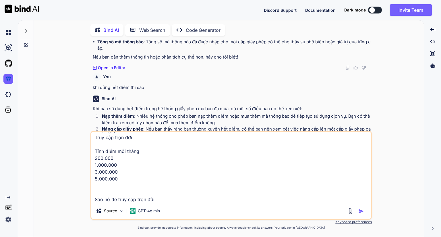
type textarea "Giấy phép cấp 1 79 đô la 108 đô la Mua ngay Truy cập trọn đời Giấy phép cấp 2 1…"
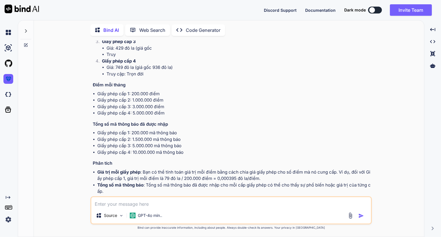
scroll to position [143, 0]
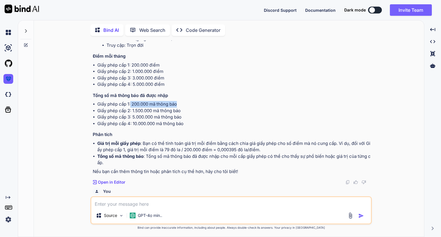
drag, startPoint x: 131, startPoint y: 105, endPoint x: 192, endPoint y: 106, distance: 60.8
click at [192, 106] on li "Giấy phép cấp 1: 200.000 mã thông báo" at bounding box center [233, 104] width 273 height 7
copy li "200.000 mã thông báo"
click at [166, 201] on textarea at bounding box center [230, 202] width 279 height 10
paste textarea "200.000 mã thông báo"
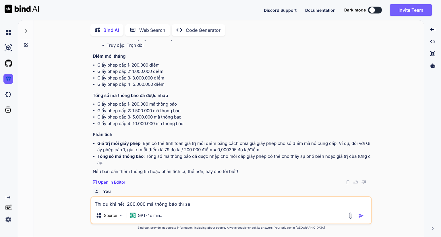
type textarea "Thí dụ khi hết 200.000 mã thông báo thì sao"
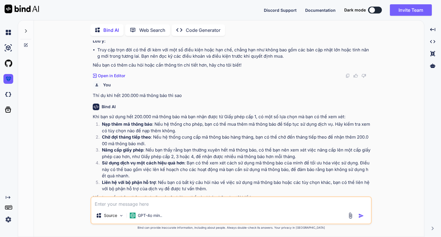
scroll to position [545, 0]
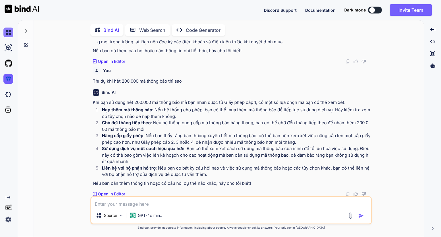
click at [5, 36] on img at bounding box center [8, 33] width 10 height 10
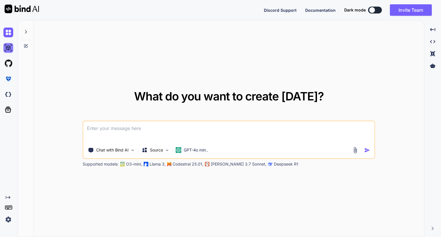
click at [9, 52] on img at bounding box center [8, 48] width 10 height 10
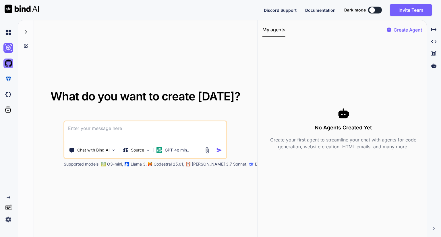
click at [8, 65] on img at bounding box center [8, 64] width 10 height 10
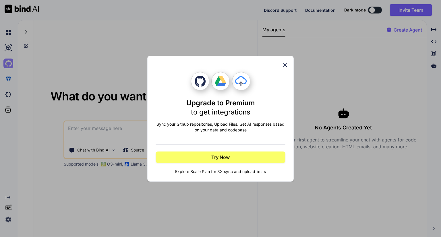
click at [8, 65] on div "Upgrade to Premium to get integrations Sync your Github repositories, Upload Fi…" at bounding box center [220, 118] width 441 height 237
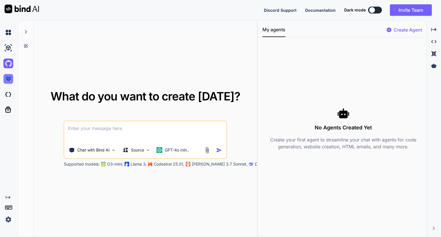
click at [7, 79] on img at bounding box center [8, 79] width 10 height 10
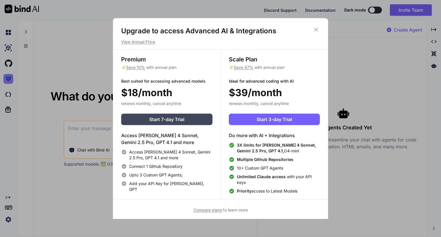
click at [7, 79] on div "Upgrade to access Advanced AI & Integrations View Annual Price Premium ⚡ Save 1…" at bounding box center [220, 118] width 441 height 237
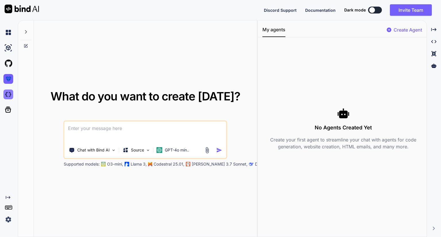
click at [10, 94] on img at bounding box center [8, 95] width 10 height 10
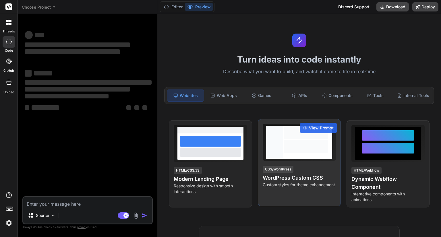
type textarea "x"
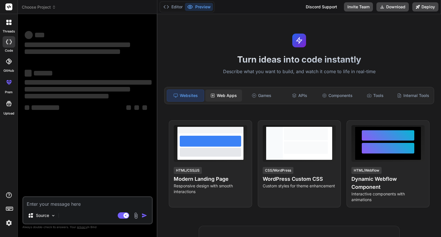
click at [238, 96] on div "Web Apps" at bounding box center [223, 96] width 37 height 12
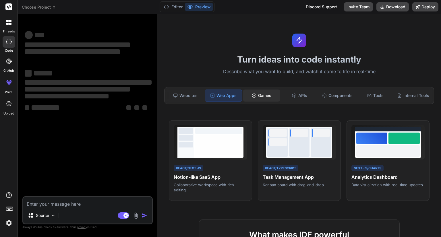
click at [254, 96] on circle at bounding box center [254, 96] width 4 height 4
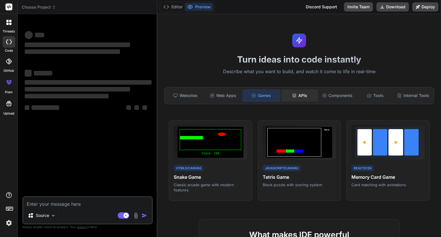
click at [297, 98] on div "APIs" at bounding box center [299, 96] width 37 height 12
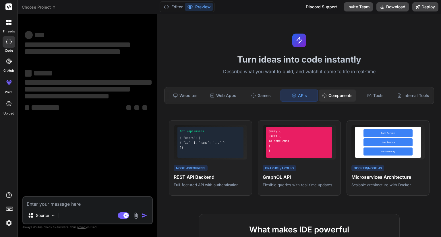
click at [329, 98] on div "Components" at bounding box center [337, 96] width 37 height 12
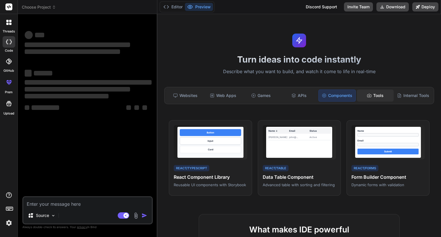
click at [366, 99] on div "Tools" at bounding box center [375, 96] width 37 height 12
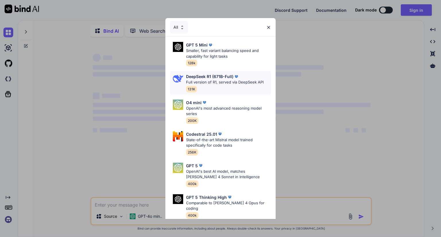
type textarea "x"
click at [213, 56] on p "Smaller, fast variant balancing speed and capability for light tasks" at bounding box center [228, 53] width 85 height 11
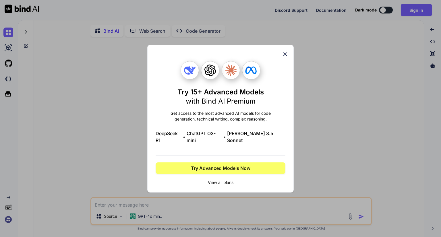
click at [287, 57] on icon at bounding box center [285, 54] width 6 height 6
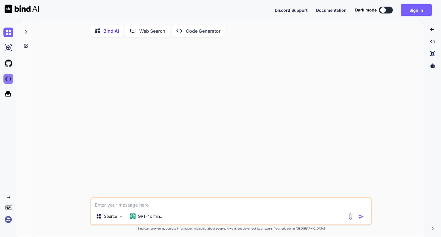
click at [11, 81] on img at bounding box center [8, 79] width 10 height 10
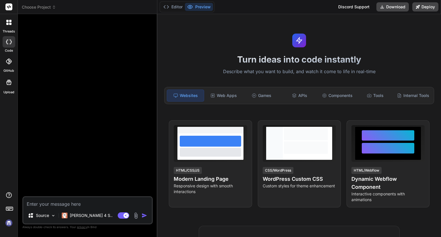
click at [87, 203] on textarea at bounding box center [87, 202] width 129 height 10
type textarea "x"
type textarea "Cập nhật phiên bản 1.3 Code toàn bộ lại từ A đến Z 100% Cải tiến giao diện đẹp …"
type textarea "x"
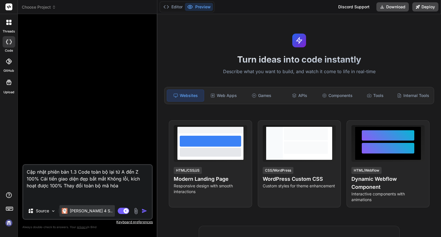
type textarea "Cập nhật phiên bản 1.3 Code toàn bộ lại từ A đến Z 100% Cải tiến giao diện đẹp …"
click at [88, 212] on p "[PERSON_NAME] 4 S.." at bounding box center [91, 211] width 43 height 6
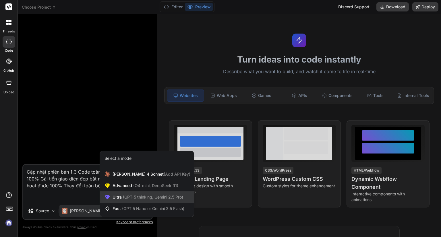
click at [131, 201] on div "Ultra (GPT-5 thinking, Gemini 2.5 Pro)" at bounding box center [147, 196] width 94 height 11
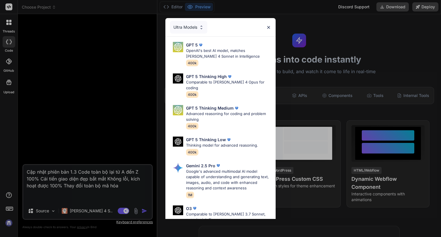
click at [109, 185] on div "Ultra Models GPT 5 OpenAI's best AI model, matches [PERSON_NAME] 4 Sonnet in In…" at bounding box center [220, 118] width 441 height 237
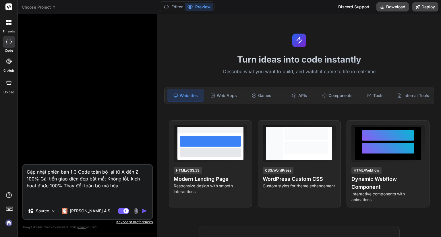
click at [121, 187] on textarea "Cập nhật phiên bản 1.3 Code toàn bộ lại từ A đến Z 100% Cải tiến giao diện đẹp …" at bounding box center [87, 184] width 129 height 38
type textarea "x"
type textarea "Cập nhật phiên bản 1.3 Code toàn bộ lại từ A đến Z 100% Cải tiến giao diện đẹp …"
type textarea "x"
type textarea "Cập nhật phiên bản 1.3 Code toàn bộ lại từ A đến Z 100% Cải tiến giao diện đẹp …"
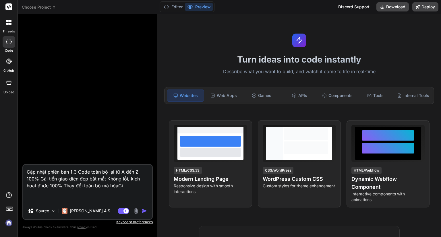
type textarea "x"
type textarea "Cập nhật phiên bản 1.3 Code toàn bộ lại từ A đến Z 100% Cải tiến giao diện đẹp …"
type textarea "x"
type textarea "Cập nhật phiên bản 1.3 Code toàn bộ lại từ A đến Z 100% Cải tiến giao diện đẹp …"
type textarea "x"
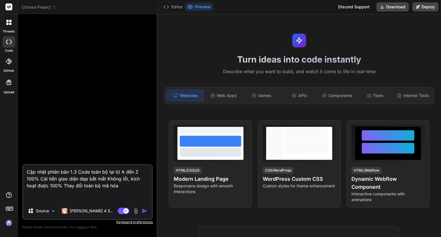
type textarea "Cập nhật phiên bản 1.3 Code toàn bộ lại từ A đến Z 100% Cải tiến giao diện đẹp …"
type textarea "x"
type textarea "Cập nhật phiên bản 1.3 Code toàn bộ lại từ A đến Z 100% Cải tiến giao diện đẹp …"
type textarea "x"
type textarea "Cập nhật phiên bản 1.3 Code toàn bộ lại từ A đến Z 100% Cải tiến giao diện đẹp …"
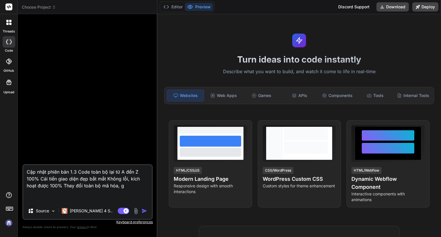
type textarea "x"
type textarea "Cập nhật phiên bản 1.3 Code toàn bộ lại từ A đến Z 100% Cải tiến giao diện đẹp …"
type textarea "x"
type textarea "Cập nhật phiên bản 1.3 Code toàn bộ lại từ A đến Z 100% Cải tiến giao diện đẹp …"
type textarea "x"
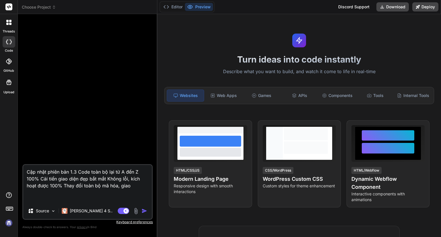
type textarea "Cập nhật phiên bản 1.3 Code toàn bộ lại từ A đến Z 100% Cải tiến giao diện đẹp …"
type textarea "x"
type textarea "Cập nhật phiên bản 1.3 Code toàn bộ lại từ A đến Z 100% Cải tiến giao diện đẹp …"
type textarea "x"
type textarea "Cập nhật phiên bản 1.3 Code toàn bộ lại từ A đến Z 100% Cải tiến giao diện đẹp …"
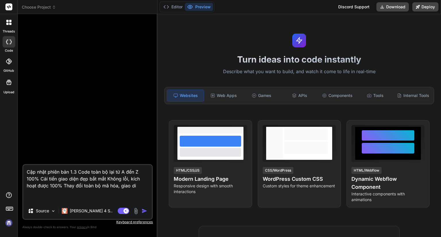
type textarea "x"
type textarea "Cập nhật phiên bản 1.3 Code toàn bộ lại từ A đến Z 100% Cải tiến giao diện đẹp …"
type textarea "x"
type textarea "Cập nhật phiên bản 1.3 Code toàn bộ lại từ A đến Z 100% Cải tiến giao diện đẹp …"
type textarea "x"
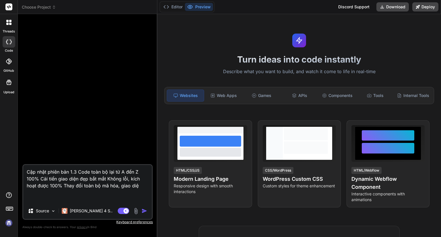
type textarea "Cập nhật phiên bản 1.3 Code toàn bộ lại từ A đến Z 100% Cải tiến giao diện đẹp …"
type textarea "x"
type textarea "Cập nhật phiên bản 1.3 Code toàn bộ lại từ A đến Z 100% Cải tiến giao diện đẹp …"
type textarea "x"
type textarea "Cập nhật phiên bản 1.3 Code toàn bộ lại từ A đến Z 100% Cải tiến giao diện đẹp …"
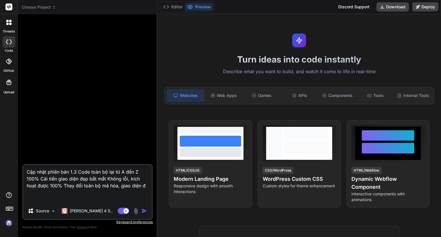
type textarea "x"
type textarea "Cập nhật phiên bản 1.3 Code toàn bộ lại từ A đến Z 100% Cải tiến giao diện đẹp …"
type textarea "x"
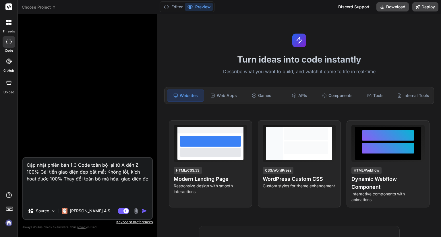
type textarea "Cập nhật phiên bản 1.3 Code toàn bộ lại từ A đến Z 100% Cải tiến giao diện đẹp …"
type textarea "x"
type textarea "Cập nhật phiên bản 1.3 Code toàn bộ lại từ A đến Z 100% Cải tiến giao diện đẹp …"
type textarea "x"
type textarea "Cập nhật phiên bản 1.3 Code toàn bộ lại từ A đến Z 100% Cải tiến giao diện đẹp …"
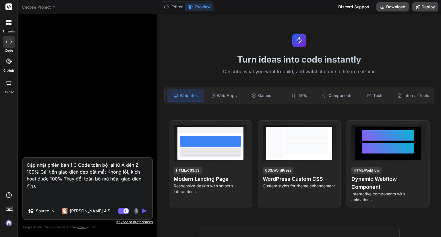
type textarea "x"
type textarea "Cập nhật phiên bản 1.3 Code toàn bộ lại từ A đến Z 100% Cải tiến giao diện đẹp …"
type textarea "x"
type textarea "Cập nhật phiên bản 1.3 Code toàn bộ lại từ A đến Z 100% Cải tiến giao diện đẹp …"
type textarea "x"
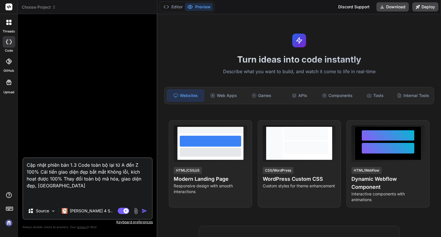
type textarea "Cập nhật phiên bản 1.3 Code toàn bộ lại từ A đến Z 100% Cải tiến giao diện đẹp …"
type textarea "x"
type textarea "Cập nhật phiên bản 1.3 Code toàn bộ lại từ A đến Z 100% Cải tiến giao diện đẹp …"
type textarea "x"
type textarea "Cập nhật phiên bản 1.3 Code toàn bộ lại từ A đến Z 100% Cải tiến giao diện đẹp …"
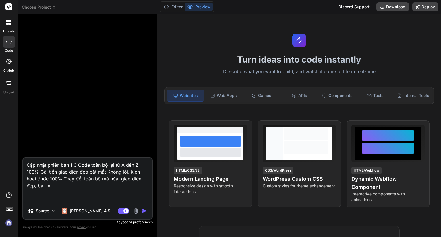
type textarea "x"
type textarea "Cập nhật phiên bản 1.3 Code toàn bộ lại từ A đến Z 100% Cải tiến giao diện đẹp …"
type textarea "x"
type textarea "Cập nhật phiên bản 1.3 Code toàn bộ lại từ A đến Z 100% Cải tiến giao diện đẹp …"
type textarea "x"
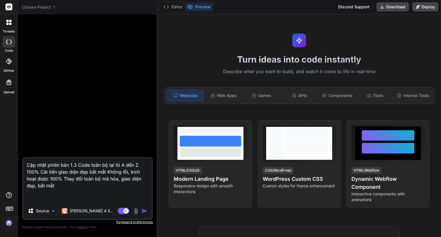
type textarea "Cập nhật phiên bản 1.3 Code toàn bộ lại từ A đến Z 100% Cải tiến giao diện đẹp …"
type textarea "x"
type textarea "Cập nhật phiên bản 1.3 Code toàn bộ lại từ A đến Z 100% Cải tiến giao diện đẹp …"
type textarea "x"
type textarea "Cập nhật phiên bản 1.3 Code toàn bộ lại từ A đến Z 100% Cải tiến giao diện đẹp …"
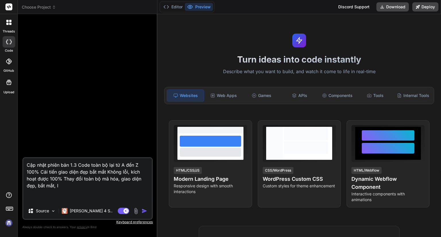
type textarea "x"
type textarea "Cập nhật phiên bản 1.3 Code toàn bộ lại từ A đến Z 100% Cải tiến giao diện đẹp …"
type textarea "x"
type textarea "Cập nhật phiên bản 1.3 Code toàn bộ lại từ A đến Z 100% Cải tiến giao diện đẹp …"
type textarea "x"
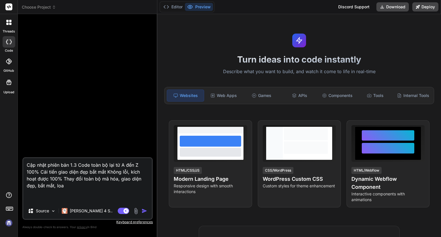
type textarea "Cập nhật phiên bản 1.3 Code toàn bộ lại từ A đến Z 100% Cải tiến giao diện đẹp …"
type textarea "x"
type textarea "Cập nhật phiên bản 1.3 Code toàn bộ lại từ A đến Z 100% Cải tiến giao diện đẹp …"
type textarea "x"
type textarea "Cập nhật phiên bản 1.3 Code toàn bộ lại từ A đến Z 100% Cải tiến giao diện đẹp …"
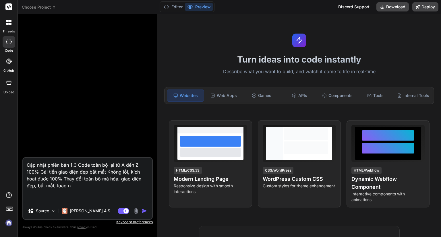
type textarea "x"
type textarea "Cập nhật phiên bản 1.3 Code toàn bộ lại từ A đến Z 100% Cải tiến giao diện đẹp …"
type textarea "x"
type textarea "Cập nhật phiên bản 1.3 Code toàn bộ lại từ A đến Z 100% Cải tiến giao diện đẹp …"
type textarea "x"
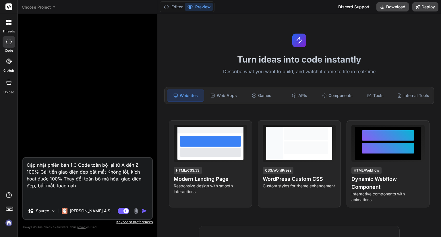
type textarea "Cập nhật phiên bản 1.3 Code toàn bộ lại từ A đến Z 100% Cải tiến giao diện đẹp …"
type textarea "x"
type textarea "Cập nhật phiên bản 1.3 Code toàn bộ lại từ A đến Z 100% Cải tiến giao diện đẹp …"
type textarea "x"
type textarea "Cập nhật phiên bản 1.3 Code toàn bộ lại từ A đến Z 100% Cải tiến giao diện đẹp …"
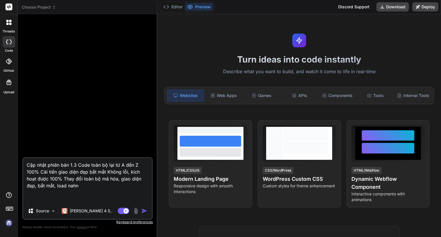
type textarea "x"
type textarea "Cập nhật phiên bản 1.3 Code toàn bộ lại từ A đến Z 100% Cải tiến giao diện đẹp …"
type textarea "x"
type textarea "Cập nhật phiên bản 1.3 Code toàn bộ lại từ A đến Z 100% Cải tiến giao diện đẹp …"
type textarea "x"
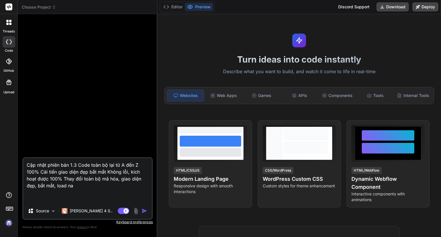
type textarea "Cập nhật phiên bản 1.3 Code toàn bộ lại từ A đến Z 100% Cải tiến giao diện đẹp …"
type textarea "x"
type textarea "Cập nhật phiên bản 1.3 Code toàn bộ lại từ A đến Z 100% Cải tiến giao diện đẹp …"
type textarea "x"
type textarea "Cập nhật phiên bản 1.3 Code toàn bộ lại từ A đến Z 100% Cải tiến giao diện đẹp …"
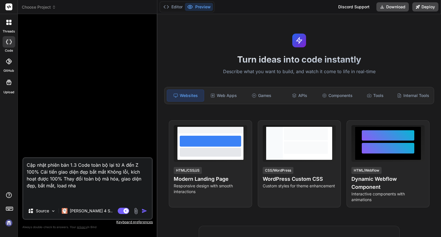
type textarea "x"
type textarea "Cập nhật phiên bản 1.3 Code toàn bộ lại từ A đến Z 100% Cải tiến giao diện đẹp …"
type textarea "x"
type textarea "Cập nhật phiên bản 1.3 Code toàn bộ lại từ A đến Z 100% Cải tiến giao diện đẹp …"
type textarea "x"
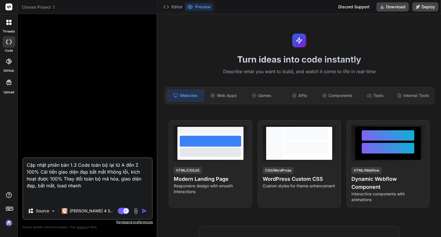
type textarea "Cập nhật phiên bản 1.3 Code toàn bộ lại từ A đến Z 100% Cải tiến giao diện đẹp …"
type textarea "x"
type textarea "Cập nhật phiên bản 1.3 Code toàn bộ lại từ A đến Z 100% Cải tiến giao diện đẹp …"
type textarea "x"
type textarea "Cập nhật phiên bản 1.3 Code toàn bộ lại từ A đến Z 100% Cải tiến giao diện đẹp …"
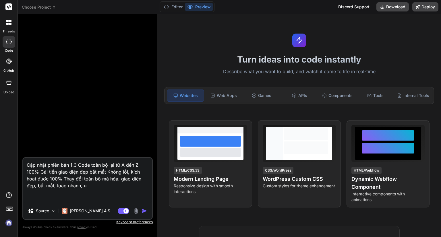
type textarea "x"
type textarea "Cập nhật phiên bản 1.3 Code toàn bộ lại từ A đến Z 100% Cải tiến giao diện đẹp …"
type textarea "x"
type textarea "Cập nhật phiên bản 1.3 Code toàn bộ lại từ A đến Z 100% Cải tiến giao diện đẹp …"
type textarea "x"
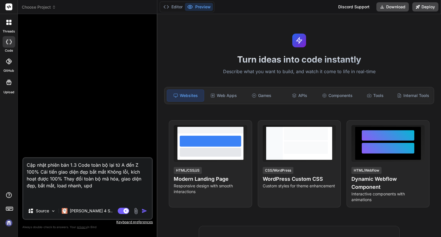
type textarea "Cập nhật phiên bản 1.3 Code toàn bộ lại từ A đến Z 100% Cải tiến giao diện đẹp …"
type textarea "x"
type textarea "Cập nhật phiên bản 1.3 Code toàn bộ lại từ A đến Z 100% Cải tiến giao diện đẹp …"
type textarea "x"
type textarea "Cập nhật phiên bản 1.3 Code toàn bộ lại từ A đến Z 100% Cải tiến giao diện đẹp …"
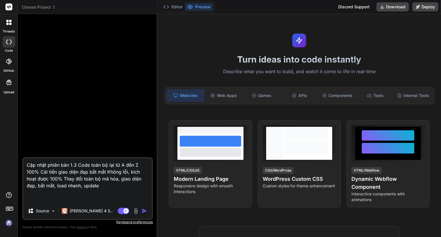
type textarea "x"
type textarea "Cập nhật phiên bản 1.3 Code toàn bộ lại từ A đến Z 100% Cải tiến giao diện đẹp …"
type textarea "x"
type textarea "Cập nhật phiên bản 1.3 Code toàn bộ lại từ A đến Z 100% Cải tiến giao diện đẹp …"
type textarea "x"
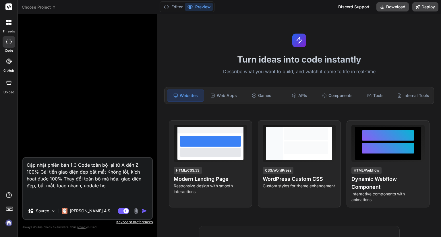
type textarea "Cập nhật phiên bản 1.3 Code toàn bộ lại từ A đến Z 100% Cải tiến giao diện đẹp …"
type textarea "x"
type textarea "Cập nhật phiên bản 1.3 Code toàn bộ lại từ A đến Z 100% Cải tiến giao diện đẹp …"
type textarea "x"
type textarea "Cập nhật phiên bản 1.3 Code toàn bộ lại từ A đến Z 100% Cải tiến giao diện đẹp …"
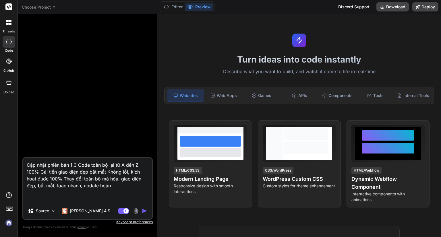
type textarea "x"
type textarea "Cập nhật phiên bản 1.3 Code toàn bộ lại từ A đến Z 100% Cải tiến giao diện đẹp …"
type textarea "x"
type textarea "Cập nhật phiên bản 1.3 Code toàn bộ lại từ A đến Z 100% Cải tiến giao diện đẹp …"
type textarea "x"
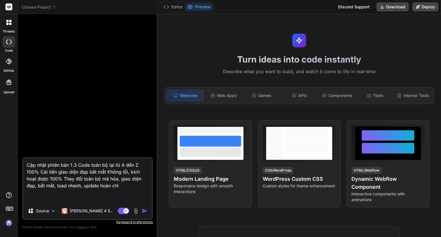
type textarea "Cập nhật phiên bản 1.3 Code toàn bộ lại từ A đến Z 100% Cải tiến giao diện đẹp …"
type textarea "x"
type textarea "Cập nhật phiên bản 1.3 Code toàn bộ lại từ A đến Z 100% Cải tiến giao diện đẹp …"
type textarea "x"
type textarea "Cập nhật phiên bản 1.3 Code toàn bộ lại từ A đến Z 100% Cải tiến giao diện đẹp …"
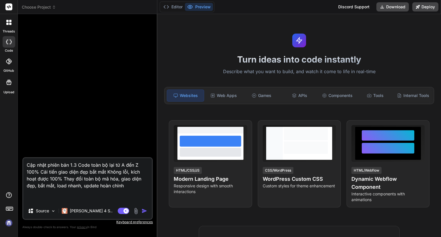
type textarea "x"
type textarea "Cập nhật phiên bản 1.3 Code toàn bộ lại từ A đến Z 100% Cải tiến giao diện đẹp …"
type textarea "x"
type textarea "Cập nhật phiên bản 1.3 Code toàn bộ lại từ A đến Z 100% Cải tiến giao diện đẹp …"
type textarea "x"
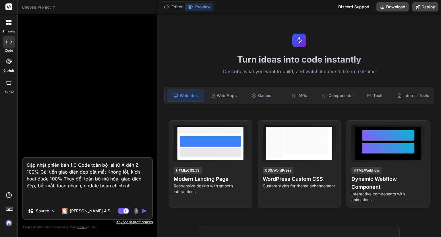
type textarea "Cập nhật phiên bản 1.3 Code toàn bộ lại từ A đến Z 100% Cải tiến giao diện đẹp …"
type textarea "x"
type textarea "Cập nhật phiên bản 1.3 Code toàn bộ lại từ A đến Z 100% Cải tiến giao diện đẹp …"
type textarea "x"
type textarea "Cập nhật phiên bản 1.3 Code toàn bộ lại từ A đến Z 100% Cải tiến giao diện đẹp …"
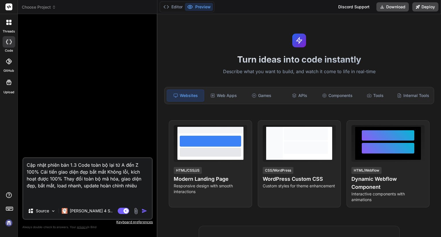
type textarea "x"
type textarea "Cập nhật phiên bản 1.3 Code toàn bộ lại từ A đến Z 100% Cải tiến giao diện đẹp …"
type textarea "x"
type textarea "Cập nhật phiên bản 1.3 Code toàn bộ lại từ A đến Z 100% Cải tiến giao diện đẹp …"
type textarea "x"
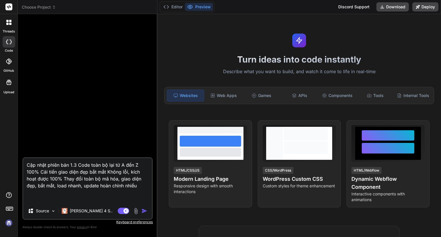
type textarea "Cập nhật phiên bản 1.3 Code toàn bộ lại từ A đến Z 100% Cải tiến giao diện đẹp …"
type textarea "x"
type textarea "Cập nhật phiên bản 1.3 Code toàn bộ lại từ A đến Z 100% Cải tiến giao diện đẹp …"
type textarea "x"
type textarea "Cập nhật phiên bản 1.3 Code toàn bộ lại từ A đến Z 100% Cải tiến giao diện đẹp …"
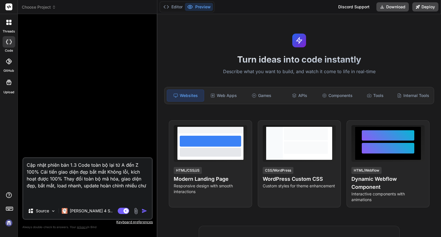
type textarea "x"
type textarea "Cập nhật phiên bản 1.3 Code toàn bộ lại từ A đến Z 100% Cải tiến giao diện đẹp …"
type textarea "x"
type textarea "Cập nhật phiên bản 1.3 Code toàn bộ lại từ A đến Z 100% Cải tiến giao diện đẹp …"
type textarea "x"
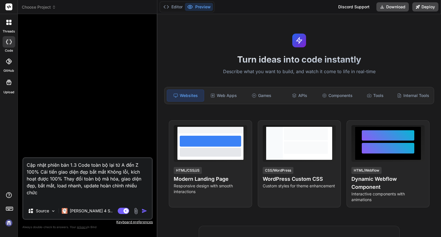
type textarea "Cập nhật phiên bản 1.3 Code toàn bộ lại từ A đến Z 100% Cải tiến giao diện đẹp …"
type textarea "x"
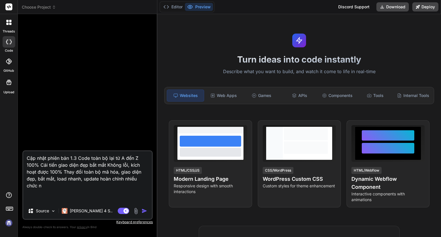
type textarea "Cập nhật phiên bản 1.3 Code toàn bộ lại từ A đến Z 100% Cải tiến giao diện đẹp …"
type textarea "x"
type textarea "Cập nhật phiên bản 1.3 Code toàn bộ lại từ A đến Z 100% Cải tiến giao diện đẹp …"
type textarea "x"
type textarea "Cập nhật phiên bản 1.3 Code toàn bộ lại từ A đến Z 100% Cải tiến giao diện đẹp …"
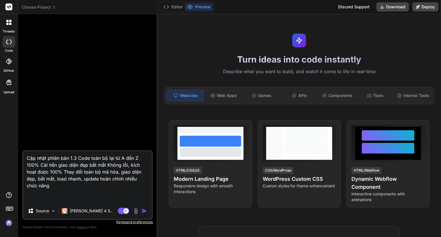
type textarea "x"
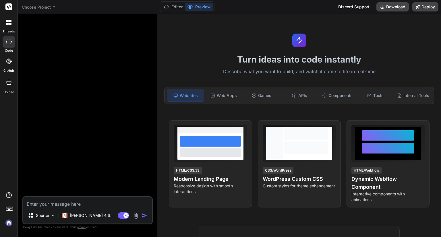
click at [64, 200] on textarea at bounding box center [87, 202] width 129 height 10
paste textarea "Viết cho tôi plugin wordpress, giao diện đẹp, giỏi, chuyên nghiệp Bóng chat AI …"
type textarea "x"
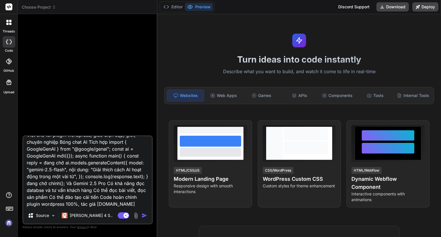
type textarea "Viết cho tôi plugin wordpress, giao diện đẹp, giỏi, chuyên nghiệp Bóng chat AI …"
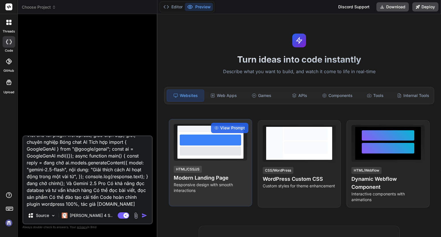
type textarea "x"
type textarea "Viết cho tôi plugin wordpress, giao diện đẹp, giỏi, chuyên nghiệp Bóng chat AI …"
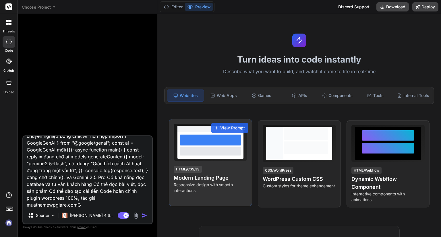
type textarea "x"
type textarea "Viết cho tôi plugin wordpress, giao diện đẹp, giỏi, chuyên nghiệp Bóng chat AI …"
type textarea "x"
type textarea "Viết cho tôi plugin wordpress, giao diện đẹp, giỏi, chuyên nghiệp Bóng chat AI …"
type textarea "x"
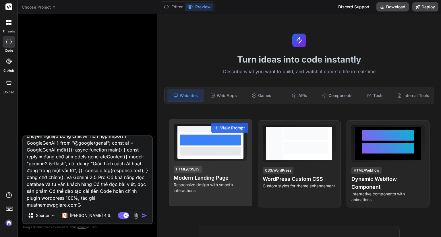
type textarea "Viết cho tôi plugin wordpress, giao diện đẹp, giỏi, chuyên nghiệp Bóng chat AI …"
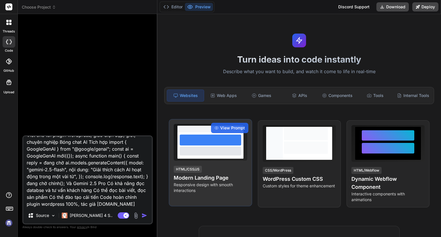
type textarea "x"
type textarea "Viết cho tôi plugin wordpress, giao diện đẹp, giỏi, chuyên nghiệp Bóng chat AI …"
type textarea "x"
type textarea "Viết cho tôi plugin wordpress, giao diện đẹp, giỏi, chuyên nghiệp Bóng chat AI …"
type textarea "x"
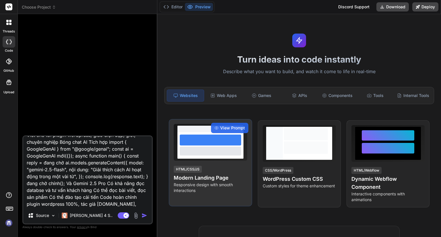
type textarea "Viết cho tôi plugin wordpress, giao diện đẹp, giỏi, chuyên nghiệp Bóng chat AI …"
type textarea "x"
type textarea "Viết cho tôi plugin wordpress, giao diện đẹp, giỏi, chuyên nghiệp Bóng chat AI …"
type textarea "x"
type textarea "Viết cho tôi plugin wordpress, giao diện đẹp, giỏi, chuyên nghiệp Bóng chat AI …"
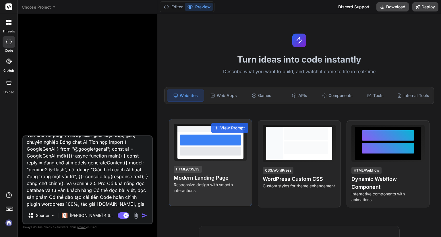
type textarea "x"
type textarea "Viết cho tôi plugin wordpress, giao diện đẹp, giỏi, chuyên nghiệp Bóng chat AI …"
type textarea "x"
type textarea "Viết cho tôi plugin wordpress, giao diện đẹp, giỏi, chuyên nghiệp Bóng chat AI …"
type textarea "x"
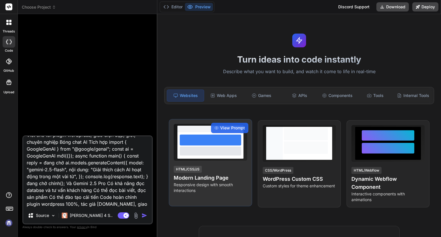
type textarea "Viết cho tôi plugin wordpress, giao diện đẹp, giỏi, chuyên nghiệp Bóng chat AI …"
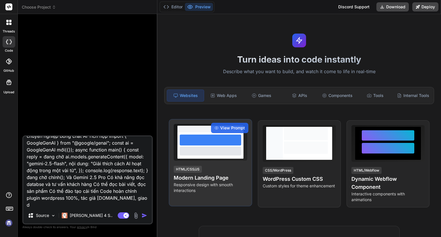
type textarea "x"
type textarea "Viết cho tôi plugin wordpress, giao diện đẹp, giỏi, chuyên nghiệp Bóng chat AI …"
type textarea "x"
type textarea "Viết cho tôi plugin wordpress, giao diện đẹp, giỏi, chuyên nghiệp Bóng chat AI …"
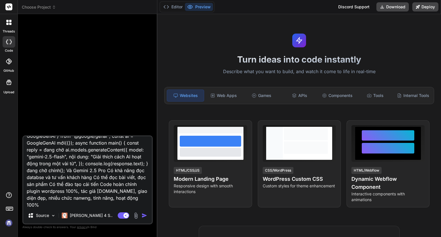
click at [139, 214] on div "Agent Mode. When this toggle is activated, AI automatically makes decisions, re…" at bounding box center [132, 215] width 33 height 7
click at [141, 217] on div "Agent Mode. When this toggle is activated, AI automatically makes decisions, re…" at bounding box center [132, 215] width 33 height 7
click at [143, 215] on img "button" at bounding box center [144, 216] width 6 height 6
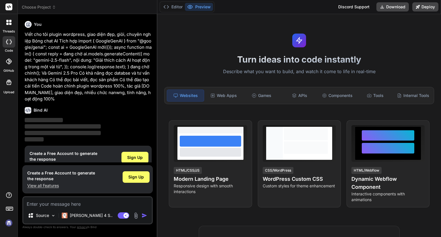
scroll to position [14, 0]
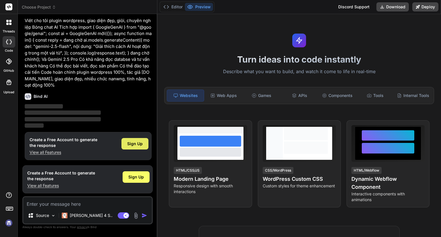
click at [134, 141] on span "Sign Up" at bounding box center [134, 144] width 15 height 6
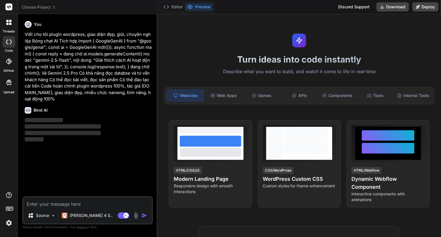
scroll to position [0, 0]
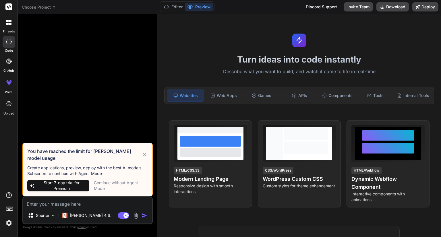
click at [107, 185] on div "Continue without Agent Mode" at bounding box center [121, 185] width 54 height 11
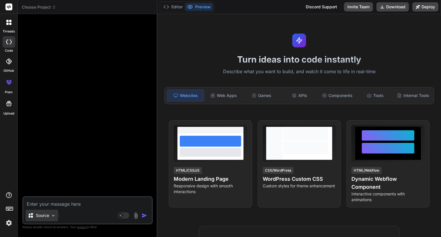
click at [39, 210] on div "Source" at bounding box center [42, 215] width 32 height 11
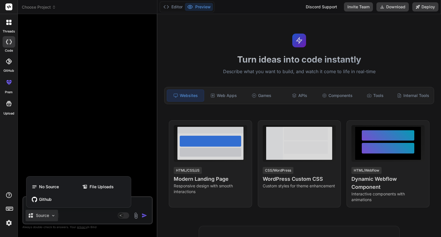
click at [91, 217] on div at bounding box center [220, 118] width 441 height 237
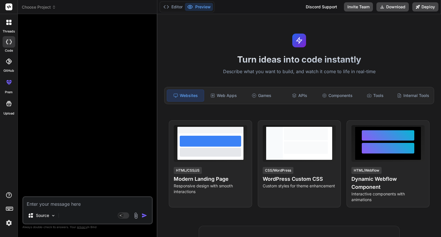
click at [87, 207] on textarea at bounding box center [87, 202] width 129 height 10
paste textarea "Viết cho tôi plugin wordpress, giao diện đẹp, giỏi, chuyên nghiệp Bóng chat AI …"
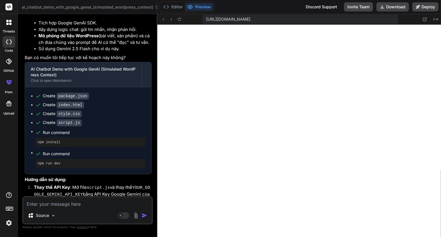
scroll to position [406, 0]
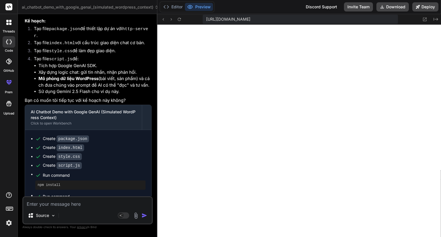
click at [69, 209] on div "Source Agent Mode. When this toggle is activated, AI automatically makes decisi…" at bounding box center [87, 210] width 130 height 28
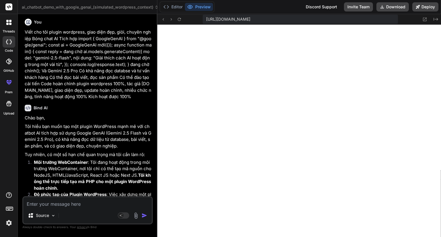
scroll to position [0, 0]
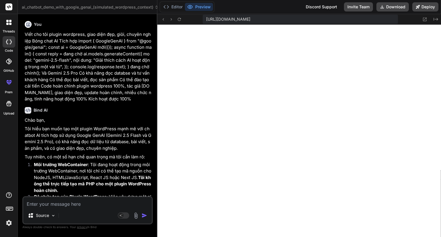
drag, startPoint x: 143, startPoint y: 100, endPoint x: 22, endPoint y: 36, distance: 137.2
click at [22, 36] on div "Bind AI Web Search Created with Pixso. Code Generator You Viết cho tôi plugin w…" at bounding box center [87, 125] width 139 height 223
copy p "Viết cho tôi plugin wordpress, giao diện đẹp, giỏi, chuyên nghiệp Bóng chat AI …"
click at [12, 43] on div at bounding box center [9, 41] width 13 height 11
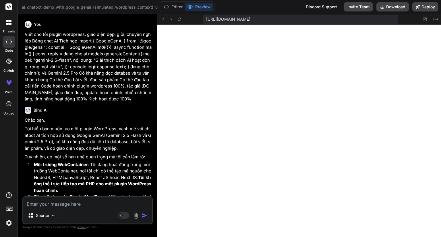
click at [10, 22] on icon at bounding box center [8, 22] width 5 height 5
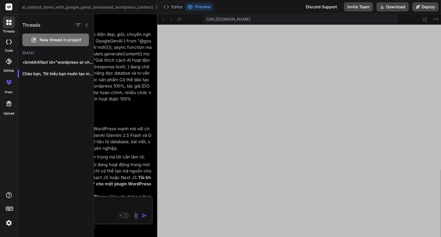
click at [8, 9] on rect at bounding box center [8, 6] width 7 height 7
click at [135, 34] on div at bounding box center [267, 125] width 347 height 223
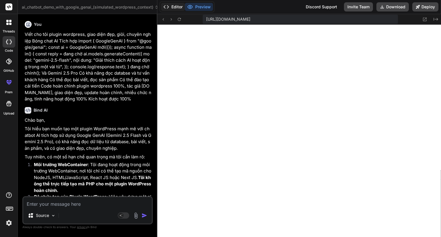
click at [169, 9] on button "Editor" at bounding box center [173, 7] width 24 height 8
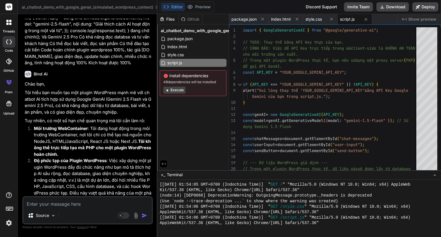
scroll to position [57, 0]
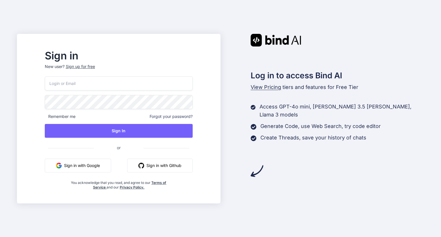
click at [110, 168] on button "Sign in with Google" at bounding box center [78, 166] width 66 height 14
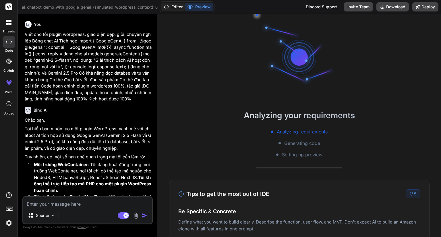
click at [165, 9] on icon at bounding box center [166, 7] width 6 height 6
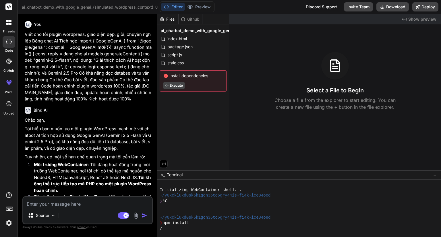
click at [7, 22] on icon at bounding box center [8, 22] width 5 height 5
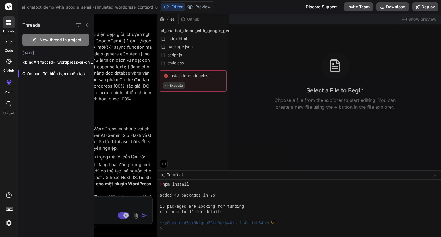
click at [44, 41] on span "New thread in project" at bounding box center [61, 40] width 42 height 6
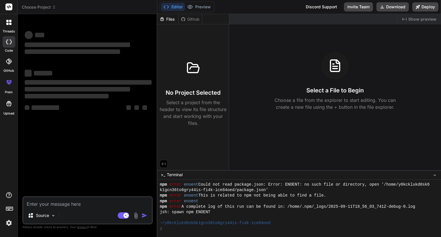
scroll to position [132, 0]
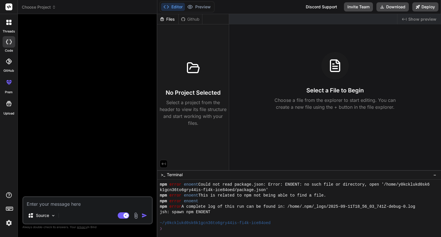
click at [76, 205] on textarea at bounding box center [87, 202] width 129 height 10
type textarea "x"
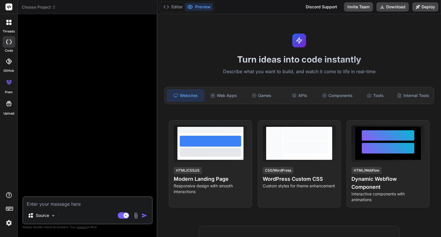
paste textarea "Viết cho tôi plugin wordpress, giao diện đẹp, giỏi, chuyên nghiệp Bóng chat AI …"
type textarea "Viết cho tôi plugin wordpress, giao diện đẹp, giỏi, chuyên nghiệp Bóng chat AI …"
type textarea "x"
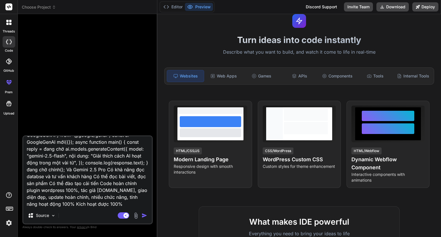
scroll to position [29, 0]
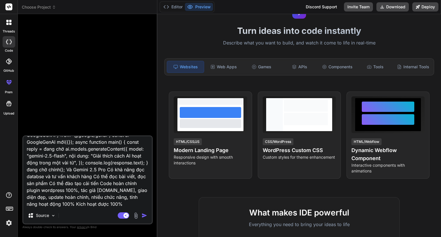
type textarea "Viết cho tôi plugin wordpress, giao diện đẹp, giỏi, chuyên nghiệp Bóng chat AI …"
click at [143, 216] on img "button" at bounding box center [144, 216] width 6 height 6
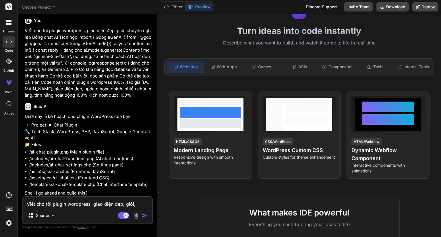
scroll to position [5, 0]
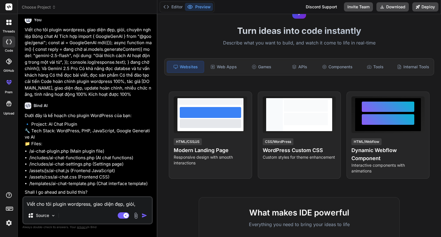
type textarea "x"
click at [81, 207] on textarea "Viết cho tôi plugin wordpress, giao diện đẹp, giỏi, chuyên nghiệp Bóng chat AI …" at bounding box center [87, 202] width 129 height 10
type textarea "C"
type textarea "x"
type textarea "Co"
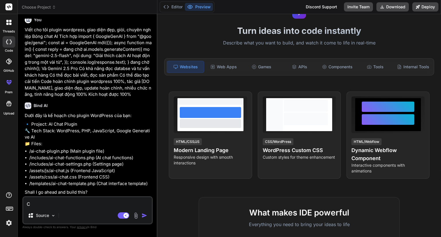
type textarea "x"
type textarea "Cod"
type textarea "x"
type textarea "Code"
type textarea "x"
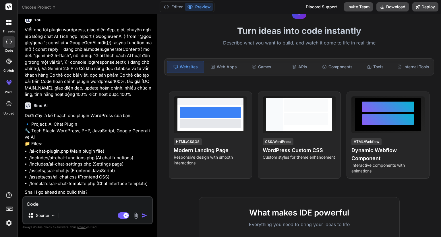
type textarea "Code"
type textarea "x"
type textarea "Code h"
type textarea "x"
type textarea "Code ho"
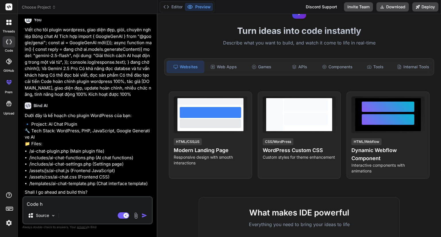
type textarea "x"
type textarea "Code hoa"
type textarea "x"
type textarea "Code hoan"
type textarea "x"
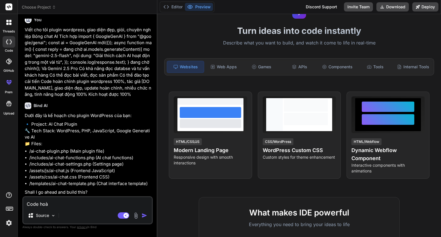
type textarea "Code hoàn"
type textarea "x"
type textarea "Code hoàn"
type textarea "x"
type textarea "Code hoàn c"
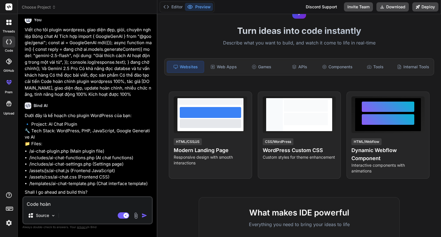
type textarea "x"
type textarea "Code hoàn ch"
type textarea "x"
type textarea "Code hoàn chi"
type textarea "x"
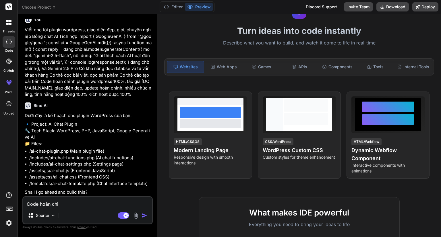
type textarea "Code hoàn chin"
type textarea "x"
type textarea "Code hoàn chỉn"
type textarea "x"
type textarea "Code hoàn chỉnh"
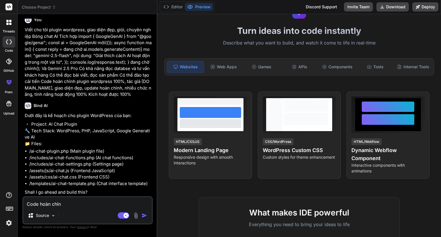
type textarea "x"
type textarea "Code hoàn chỉnh"
type textarea "x"
type textarea "Code hoàn chỉnh 1"
type textarea "x"
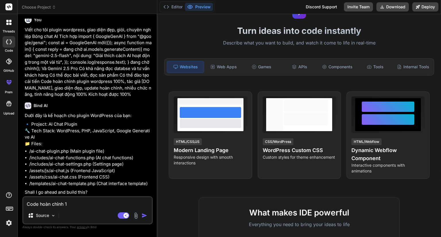
type textarea "Code hoàn chỉnh 10"
type textarea "x"
type textarea "Code hoàn chỉnh 100"
type textarea "x"
type textarea "Code hoàn chỉnh 100%"
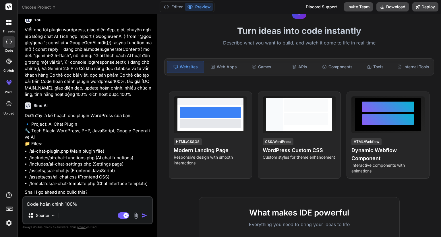
type textarea "x"
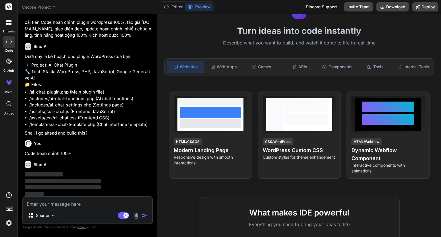
scroll to position [64, 0]
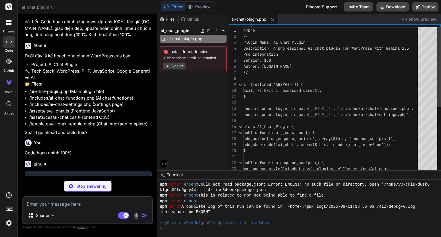
type textarea "x"
type textarea "'handle_ajax_request')); add_action('wp_ajax_nopriv_get_ai_response', array('AI…"
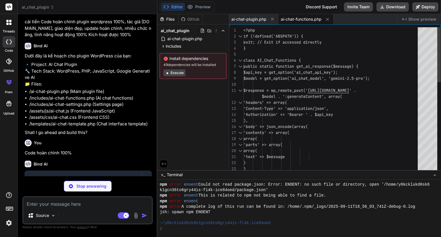
type textarea "x"
type textarea "} new AI_Chat_Settings();"
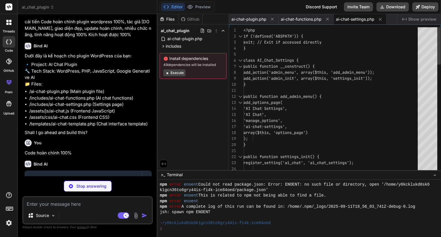
type textarea "x"
type textarea "} });"
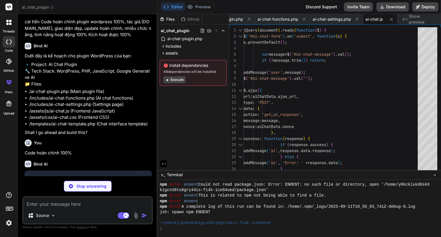
type textarea "x"
type textarea "cursor: pointer; } .ai-chat-input button:hover { background-color: #3367d6; }"
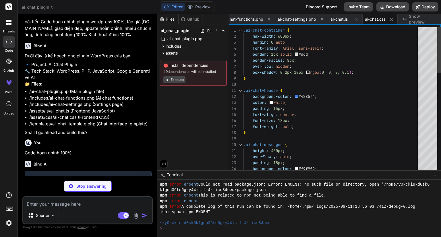
type textarea "x"
type textarea "<button type="submit">Send</button> </form> </div>"
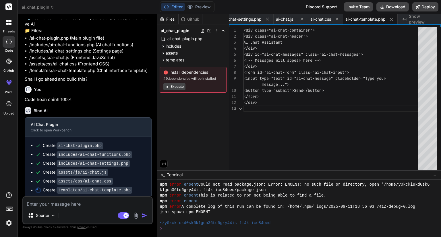
scroll to position [120, 0]
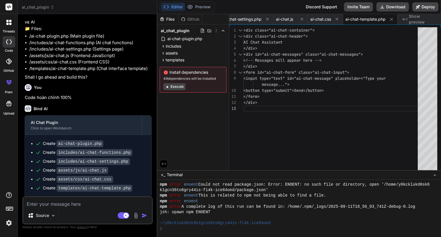
type textarea "x"
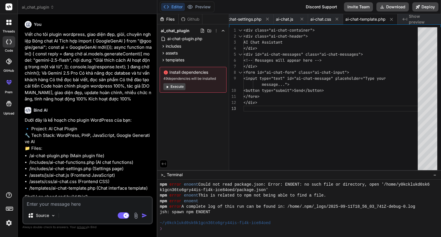
scroll to position [0, 0]
drag, startPoint x: 138, startPoint y: 98, endPoint x: 24, endPoint y: 31, distance: 132.2
click at [24, 31] on div "You Viết cho tôi plugin wordpress, giao diện đẹp, giỏi, chuyên nghiệp Bóng chat…" at bounding box center [88, 108] width 129 height 178
copy p "Viết cho tôi plugin wordpress, giao diện đẹp, giỏi, chuyên nghiệp Bóng chat AI …"
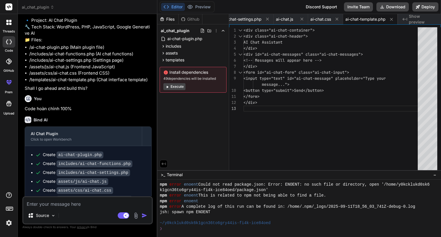
scroll to position [120, 0]
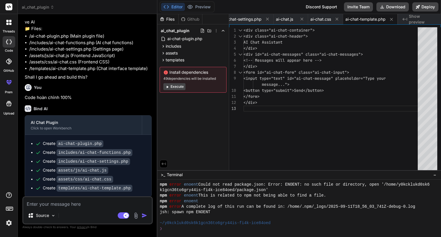
click at [64, 206] on textarea at bounding box center [87, 202] width 129 height 10
paste textarea "Viết cho tôi plugin wordpress, giao diện đẹp, giỏi, chuyên nghiệp Bóng chat AI …"
type textarea "Viết cho tôi plugin wordpress, giao diện đẹp, giỏi, chuyên nghiệp Bóng chat AI …"
type textarea "x"
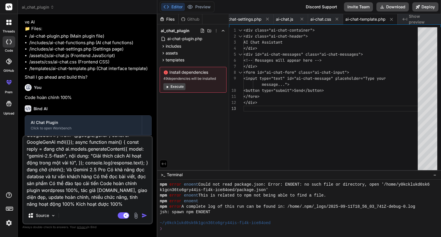
type textarea "Viết cho tôi plugin wordpress, giao diện đẹp, giỏi, chuyên nghiệp Bóng chat AI …"
click at [143, 216] on img "button" at bounding box center [144, 216] width 6 height 6
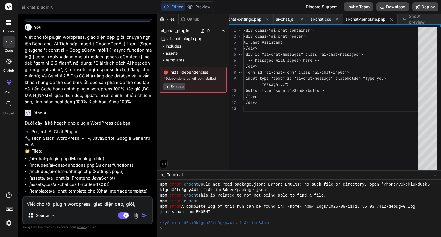
scroll to position [302, 0]
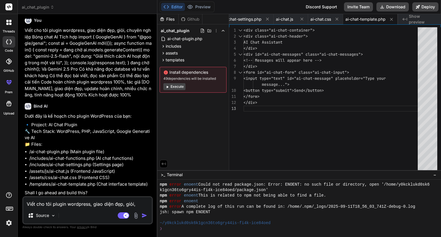
click at [11, 5] on rect at bounding box center [8, 6] width 7 height 7
click at [9, 7] on icon at bounding box center [9, 6] width 4 height 3
click at [33, 8] on span "ai_chat_plugin" at bounding box center [38, 7] width 32 height 6
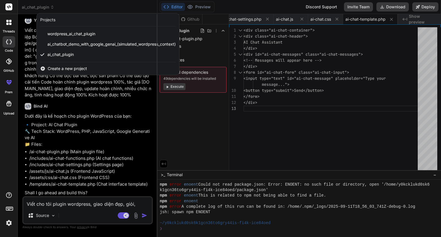
click at [53, 68] on span "Create a new project" at bounding box center [67, 69] width 39 height 6
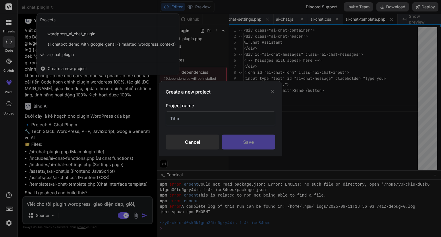
click at [186, 119] on input "text" at bounding box center [221, 118] width 110 height 14
click at [191, 149] on div "Cancel Save" at bounding box center [221, 142] width 110 height 15
click at [192, 146] on div "Cancel" at bounding box center [193, 142] width 54 height 15
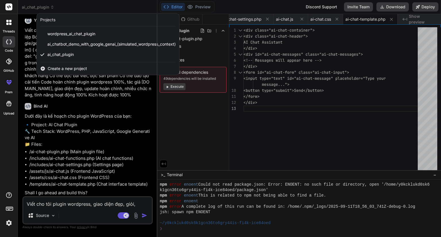
click at [3, 7] on div at bounding box center [9, 7] width 18 height 14
click at [9, 38] on div at bounding box center [9, 41] width 13 height 11
type textarea "x"
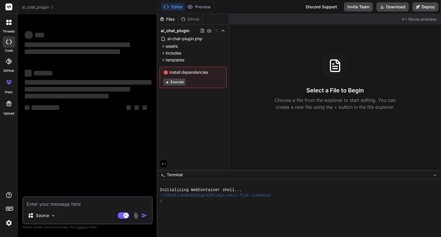
click at [25, 9] on span "ai_chat_plugin" at bounding box center [38, 7] width 32 height 6
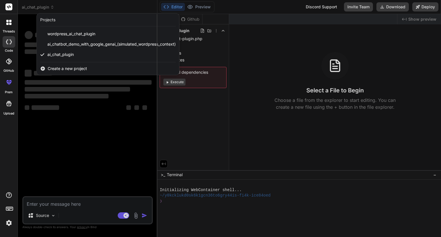
click at [47, 21] on div "Projects" at bounding box center [47, 20] width 15 height 6
click at [56, 67] on span "Create a new project" at bounding box center [67, 69] width 39 height 6
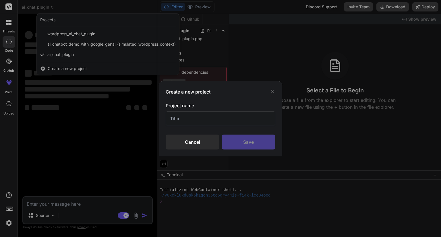
click at [189, 127] on div "Project name Cancel Save" at bounding box center [221, 125] width 110 height 47
click at [189, 123] on input "text" at bounding box center [221, 118] width 110 height 14
click at [233, 142] on div "Save" at bounding box center [249, 142] width 54 height 15
type textarea "x"
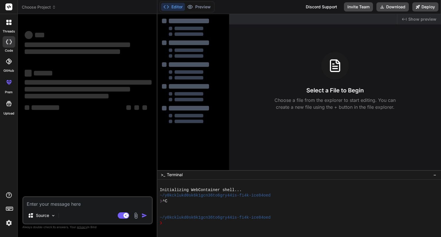
click at [69, 200] on textarea at bounding box center [87, 202] width 129 height 10
paste textarea "Viết cho tôi plugin wordpress, giao diện đẹp, giỏi, chuyên nghiệp Bóng chat AI …"
type textarea "Viết cho tôi plugin wordpress, giao diện đẹp, giỏi, chuyên nghiệp Bóng chat AI …"
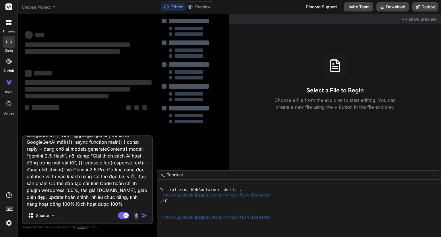
type textarea "x"
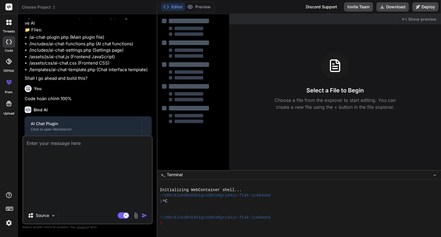
scroll to position [0, 0]
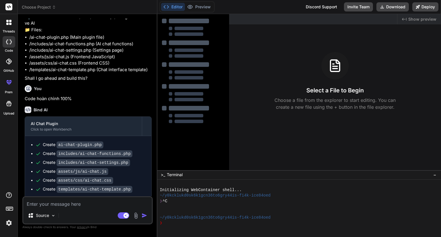
type textarea "x"
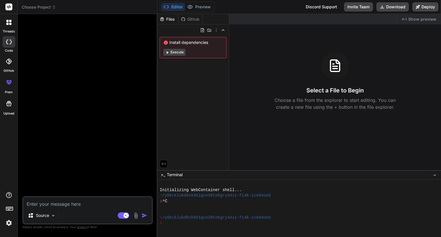
click at [36, 8] on span "Choose Project" at bounding box center [39, 7] width 34 height 6
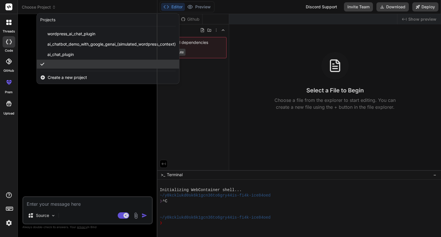
click at [56, 65] on div at bounding box center [108, 64] width 142 height 9
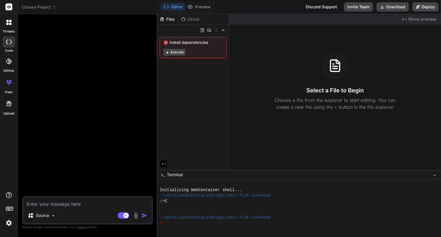
click at [64, 202] on textarea at bounding box center [87, 202] width 129 height 10
paste textarea "Viết cho tôi plugin wordpress, giao diện đẹp, giỏi, chuyên nghiệp Bóng chat AI …"
type textarea "Viết cho tôi plugin wordpress, giao diện đẹp, giỏi, chuyên nghiệp Bóng chat AI …"
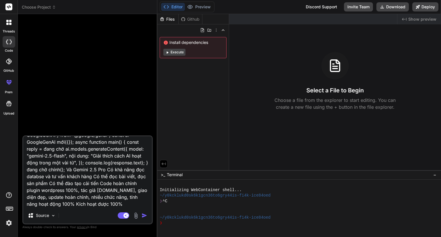
type textarea "x"
type textarea "Viết cho tôi plugin wordpress, giao diện đẹp, giỏi, chuyên nghiệp Bóng chat AI …"
type textarea "x"
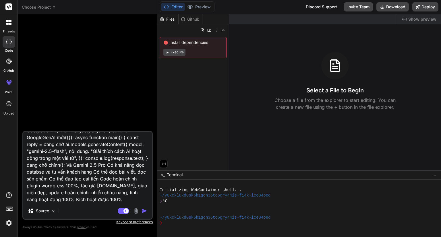
type textarea "Viết cho tôi plugin wordpress, giao diện đẹp, giỏi, chuyên nghiệp Bóng chat AI …"
type textarea "x"
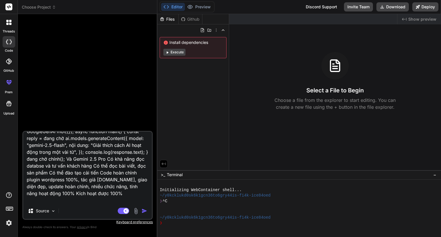
scroll to position [42, 0]
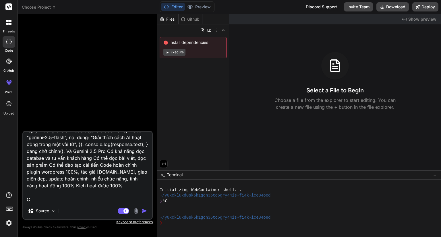
type textarea "Viết cho tôi plugin wordpress, giao diện đẹp, giỏi, chuyên nghiệp Bóng chat AI …"
type textarea "x"
type textarea "Viết cho tôi plugin wordpress, giao diện đẹp, giỏi, chuyên nghiệp Bóng chat AI …"
type textarea "x"
type textarea "Viết cho tôi plugin wordpress, giao diện đẹp, giỏi, chuyên nghiệp Bóng chat AI …"
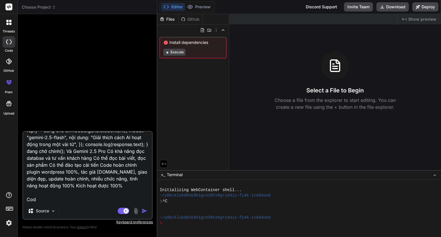
type textarea "x"
type textarea "Viết cho tôi plugin wordpress, giao diện đẹp, giỏi, chuyên nghiệp Bóng chat AI …"
type textarea "x"
type textarea "Viết cho tôi plugin wordpress, giao diện đẹp, giỏi, chuyên nghiệp Bóng chat AI …"
type textarea "x"
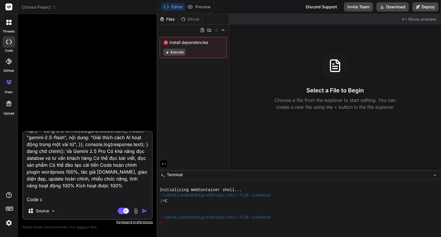
type textarea "Viết cho tôi plugin wordpress, giao diện đẹp, giỏi, chuyên nghiệp Bóng chat AI …"
type textarea "x"
type textarea "Viết cho tôi plugin wordpress, giao diện đẹp, giỏi, chuyên nghiệp Bóng chat AI …"
type textarea "x"
type textarea "Viết cho tôi plugin wordpress, giao diện đẹp, giỏi, chuyên nghiệp Bóng chat AI …"
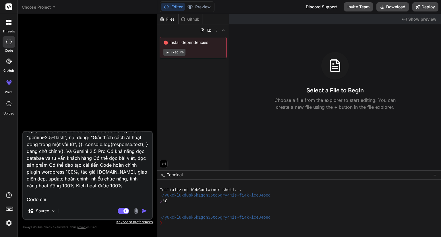
type textarea "x"
type textarea "Viết cho tôi plugin wordpress, giao diện đẹp, giỏi, chuyên nghiệp Bóng chat AI …"
type textarea "x"
type textarea "Viết cho tôi plugin wordpress, giao diện đẹp, giỏi, chuyên nghiệp Bóng chat AI …"
type textarea "x"
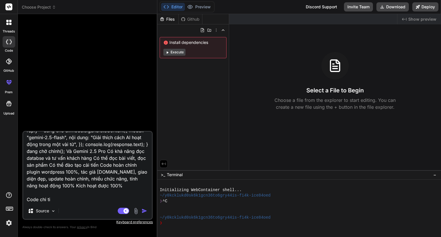
type textarea "Viết cho tôi plugin wordpress, giao diện đẹp, giỏi, chuyên nghiệp Bóng chat AI …"
type textarea "x"
type textarea "Viết cho tôi plugin wordpress, giao diện đẹp, giỏi, chuyên nghiệp Bóng chat AI …"
type textarea "x"
type textarea "Viết cho tôi plugin wordpress, giao diện đẹp, giỏi, chuyên nghiệp Bóng chat AI …"
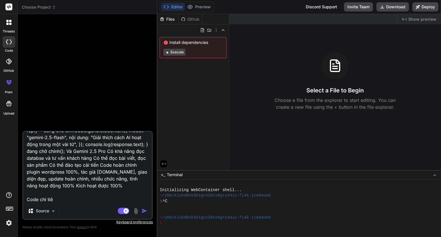
type textarea "x"
type textarea "Viết cho tôi plugin wordpress, giao diện đẹp, giỏi, chuyên nghiệp Bóng chat AI …"
type textarea "x"
type textarea "Viết cho tôi plugin wordpress, giao diện đẹp, giỏi, chuyên nghiệp Bóng chat AI …"
type textarea "x"
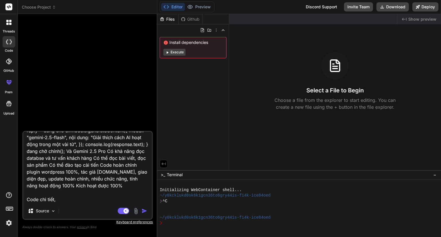
type textarea "Viết cho tôi plugin wordpress, giao diện đẹp, giỏi, chuyên nghiệp Bóng chat AI …"
type textarea "x"
type textarea "Viết cho tôi plugin wordpress, giao diện đẹp, giỏi, chuyên nghiệp Bóng chat AI …"
type textarea "x"
type textarea "Viết cho tôi plugin wordpress, giao diện đẹp, giỏi, chuyên nghiệp Bóng chat AI …"
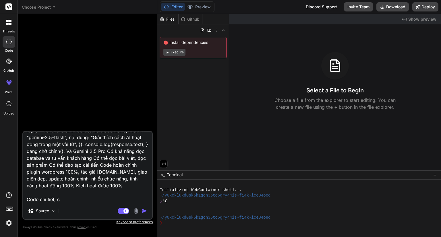
type textarea "x"
type textarea "Viết cho tôi plugin wordpress, giao diện đẹp, giỏi, chuyên nghiệp Bóng chat AI …"
type textarea "x"
type textarea "Viết cho tôi plugin wordpress, giao diện đẹp, giỏi, chuyên nghiệp Bóng chat AI …"
type textarea "x"
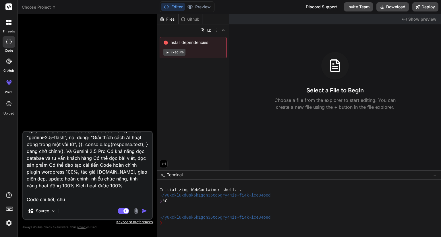
type textarea "Viết cho tôi plugin wordpress, giao diện đẹp, giỏi, chuyên nghiệp Bóng chat AI …"
type textarea "x"
type textarea "Viết cho tôi plugin wordpress, giao diện đẹp, giỏi, chuyên nghiệp Bóng chat AI …"
type textarea "x"
type textarea "Viết cho tôi plugin wordpress, giao diện đẹp, giỏi, chuyên nghiệp Bóng chat AI …"
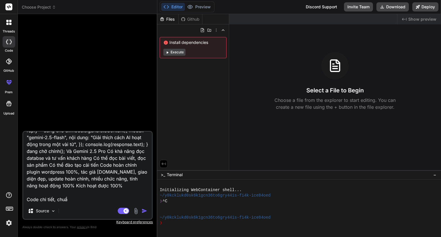
type textarea "x"
type textarea "Viết cho tôi plugin wordpress, giao diện đẹp, giỏi, chuyên nghiệp Bóng chat AI …"
type textarea "x"
type textarea "Viết cho tôi plugin wordpress, giao diện đẹp, giỏi, chuyên nghiệp Bóng chat AI …"
type textarea "x"
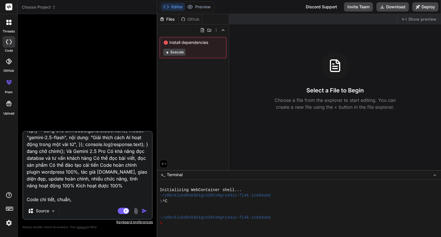
type textarea "Viết cho tôi plugin wordpress, giao diện đẹp, giỏi, chuyên nghiệp Bóng chat AI …"
type textarea "x"
type textarea "Viết cho tôi plugin wordpress, giao diện đẹp, giỏi, chuyên nghiệp Bóng chat AI …"
type textarea "x"
type textarea "Viết cho tôi plugin wordpress, giao diện đẹp, giỏi, chuyên nghiệp Bóng chat AI …"
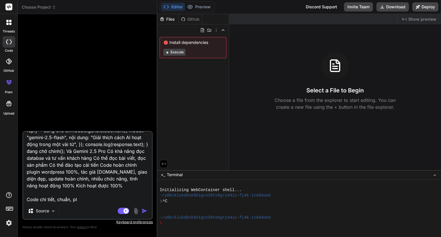
type textarea "x"
type textarea "Viết cho tôi plugin wordpress, giao diện đẹp, giỏi, chuyên nghiệp Bóng chat AI …"
type textarea "x"
type textarea "Viết cho tôi plugin wordpress, giao diện đẹp, giỏi, chuyên nghiệp Bóng chat AI …"
type textarea "x"
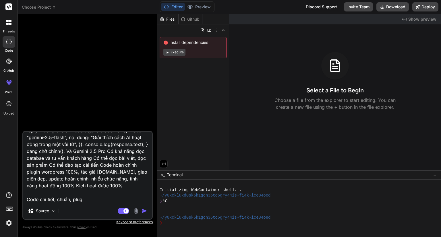
type textarea "Viết cho tôi plugin wordpress, giao diện đẹp, giỏi, chuyên nghiệp Bóng chat AI …"
type textarea "x"
type textarea "Viết cho tôi plugin wordpress, giao diện đẹp, giỏi, chuyên nghiệp Bóng chat AI …"
type textarea "x"
type textarea "Viết cho tôi plugin wordpress, giao diện đẹp, giỏi, chuyên nghiệp Bóng chat AI …"
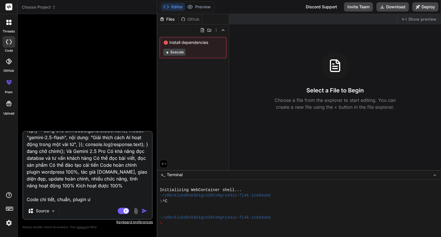
type textarea "x"
type textarea "Viết cho tôi plugin wordpress, giao diện đẹp, giỏi, chuyên nghiệp Bóng chat AI …"
type textarea "x"
type textarea "Viết cho tôi plugin wordpress, giao diện đẹp, giỏi, chuyên nghiệp Bóng chat AI …"
type textarea "x"
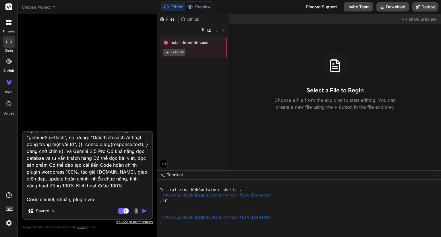
type textarea "Viết cho tôi plugin wordpress, giao diện đẹp, giỏi, chuyên nghiệp Bóng chat AI …"
type textarea "x"
type textarea "Viết cho tôi plugin wordpress, giao diện đẹp, giỏi, chuyên nghiệp Bóng chat AI …"
type textarea "x"
type textarea "Viết cho tôi plugin wordpress, giao diện đẹp, giỏi, chuyên nghiệp Bóng chat AI …"
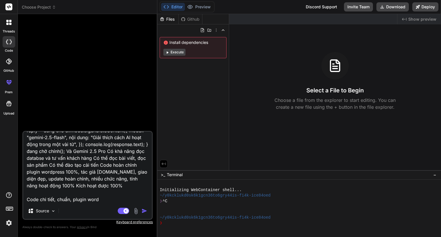
type textarea "x"
type textarea "Viết cho tôi plugin wordpress, giao diện đẹp, giỏi, chuyên nghiệp Bóng chat AI …"
type textarea "x"
type textarea "Viết cho tôi plugin wordpress, giao diện đẹp, giỏi, chuyên nghiệp Bóng chat AI …"
type textarea "x"
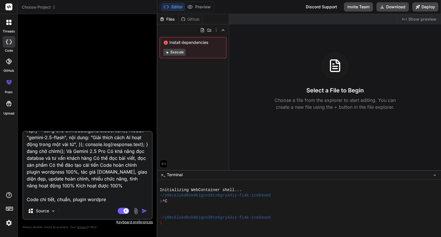
type textarea "Viết cho tôi plugin wordpress, giao diện đẹp, giỏi, chuyên nghiệp Bóng chat AI …"
type textarea "x"
type textarea "Viết cho tôi plugin wordpress, giao diện đẹp, giỏi, chuyên nghiệp Bóng chat AI …"
type textarea "x"
type textarea "Viết cho tôi plugin wordpress, giao diện đẹp, giỏi, chuyên nghiệp Bóng chat AI …"
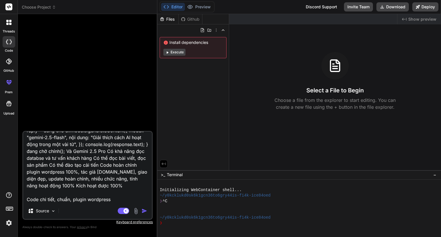
type textarea "x"
type textarea "Viết cho tôi plugin wordpress, giao diện đẹp, giỏi, chuyên nghiệp Bóng chat AI …"
type textarea "x"
type textarea "Viết cho tôi plugin wordpress, giao diện đẹp, giỏi, chuyên nghiệp Bóng chat AI …"
type textarea "x"
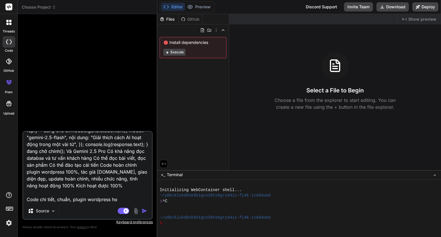
type textarea "Viết cho tôi plugin wordpress, giao diện đẹp, giỏi, chuyên nghiệp Bóng chat AI …"
type textarea "x"
type textarea "Viết cho tôi plugin wordpress, giao diện đẹp, giỏi, chuyên nghiệp Bóng chat AI …"
type textarea "x"
type textarea "Viết cho tôi plugin wordpress, giao diện đẹp, giỏi, chuyên nghiệp Bóng chat AI …"
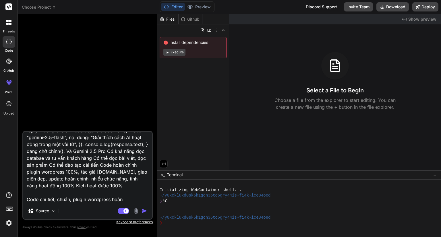
type textarea "x"
type textarea "Viết cho tôi plugin wordpress, giao diện đẹp, giỏi, chuyên nghiệp Bóng chat AI …"
type textarea "x"
type textarea "Viết cho tôi plugin wordpress, giao diện đẹp, giỏi, chuyên nghiệp Bóng chat AI …"
type textarea "x"
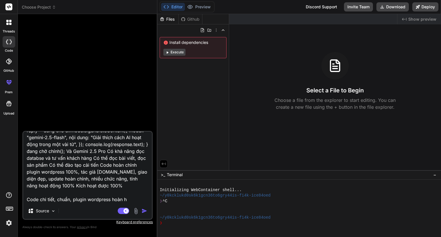
type textarea "Viết cho tôi plugin wordpress, giao diện đẹp, giỏi, chuyên nghiệp Bóng chat AI …"
type textarea "x"
type textarea "Viết cho tôi plugin wordpress, giao diện đẹp, giỏi, chuyên nghiệp Bóng chat AI …"
type textarea "x"
type textarea "Viết cho tôi plugin wordpress, giao diện đẹp, giỏi, chuyên nghiệp Bóng chat AI …"
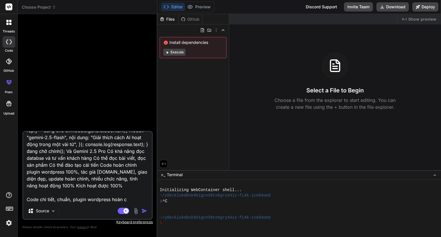
type textarea "x"
type textarea "Viết cho tôi plugin wordpress, giao diện đẹp, giỏi, chuyên nghiệp Bóng chat AI …"
type textarea "x"
type textarea "Viết cho tôi plugin wordpress, giao diện đẹp, giỏi, chuyên nghiệp Bóng chat AI …"
type textarea "x"
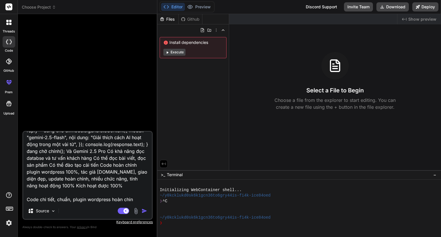
type textarea "Viết cho tôi plugin wordpress, giao diện đẹp, giỏi, chuyên nghiệp Bóng chat AI …"
type textarea "x"
type textarea "Viết cho tôi plugin wordpress, giao diện đẹp, giỏi, chuyên nghiệp Bóng chat AI …"
type textarea "x"
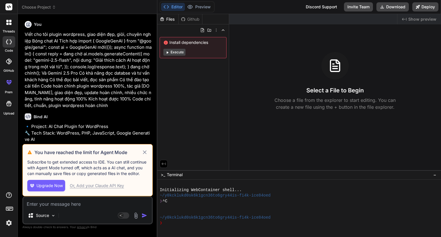
click at [142, 152] on icon at bounding box center [144, 152] width 7 height 7
type textarea "x"
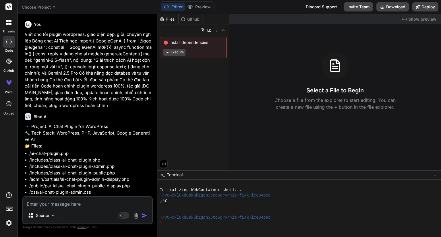
scroll to position [28, 0]
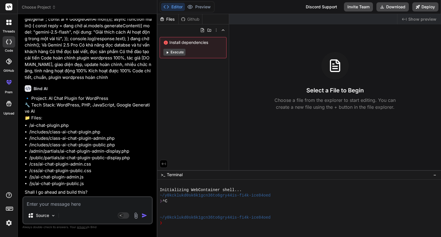
click at [63, 206] on textarea at bounding box center [87, 202] width 129 height 10
type textarea "c"
type textarea "x"
type textarea "co"
type textarea "x"
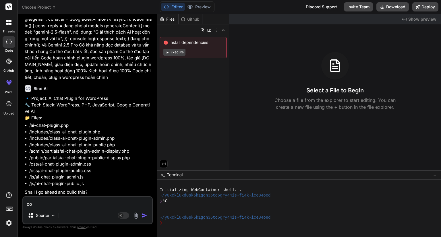
type textarea "cod"
type textarea "x"
type textarea "code"
type textarea "x"
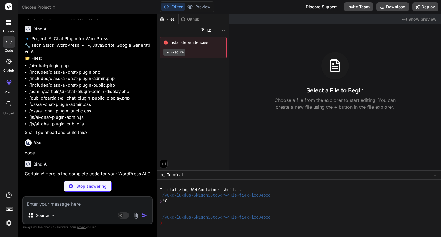
scroll to position [88, 0]
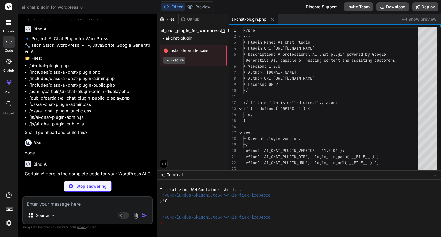
type textarea "x"
type textarea "// Optionally clean up settings or database tables here // delete_option( 'ai_c…"
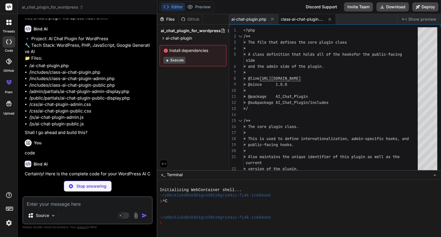
type textarea "x"
type textarea "</select> <p class="description">Choose the AI model for your chatbot. Gemini 1…"
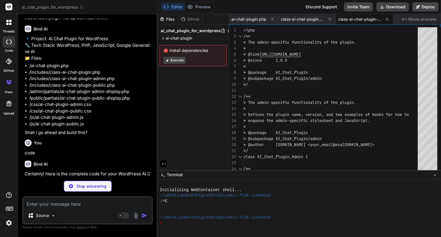
type textarea "x"
type textarea "if ( empty( $context ) ) { $context = 'This is a WordPress website by [DOMAIN_N…"
type textarea "x"
type textarea "</div>"
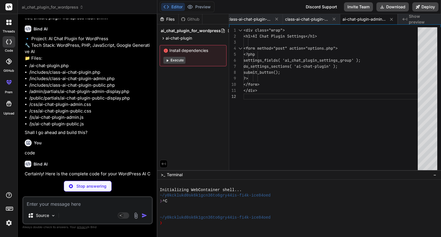
type textarea "x"
type textarea "</div> </div> </div>"
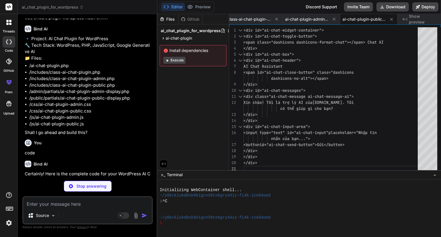
type textarea "x"
type textarea ".submit button { margin-top: 20px; }"
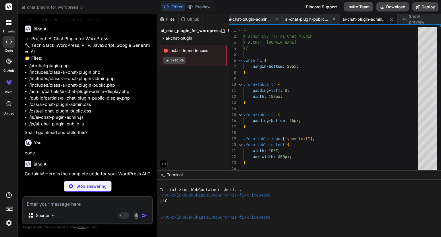
type textarea "x"
type textarea "cursor: not-allowed; }"
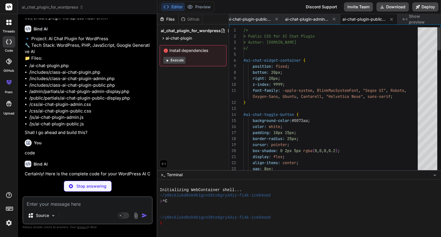
type textarea "x"
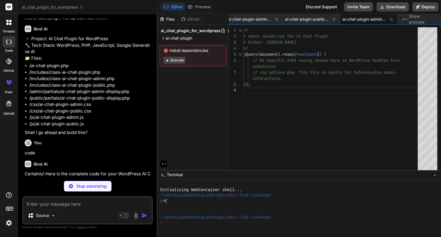
type textarea "x"
type textarea "} function scrollToBottom() { chatMessages.scrollTop(chatMessages[0].scrollHeig…"
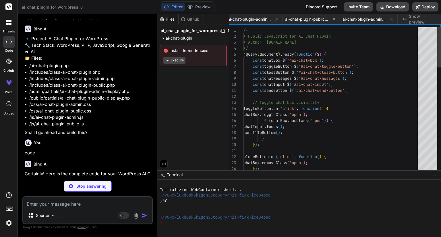
scroll to position [0, 397]
type textarea "x"
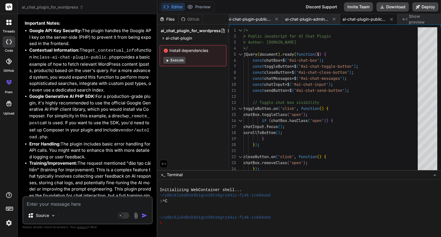
scroll to position [608, 0]
click at [386, 6] on button "Download" at bounding box center [392, 6] width 32 height 9
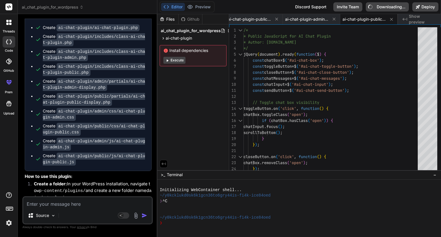
scroll to position [207, 0]
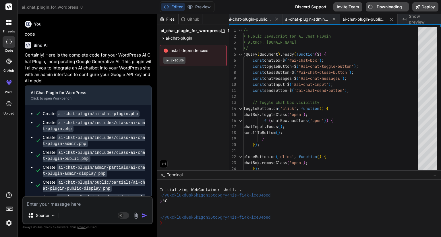
click at [94, 113] on code "ai-chat-plugin/ai-chat-plugin.php" at bounding box center [98, 113] width 83 height 7
click at [180, 32] on span "ai_chat_plugin_for_wordpress" at bounding box center [191, 31] width 60 height 6
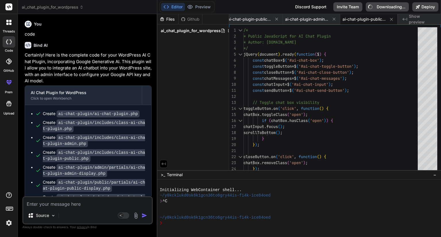
click at [180, 32] on span "ai_chat_plugin_for_wordpress" at bounding box center [191, 31] width 60 height 6
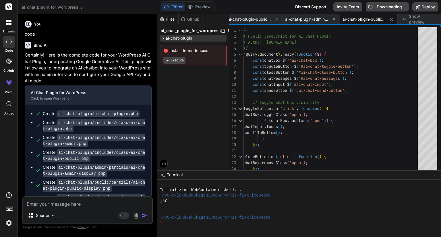
click at [182, 39] on span "ai-chat-plugin" at bounding box center [179, 38] width 26 height 6
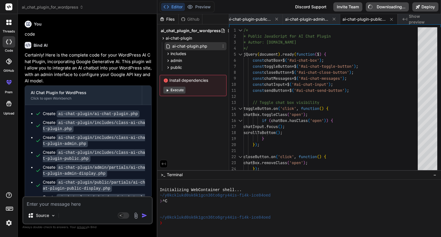
click at [185, 45] on span "ai-chat-plugin.php" at bounding box center [190, 46] width 36 height 7
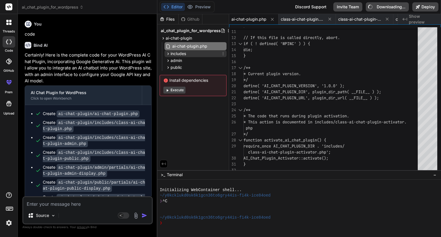
click at [172, 56] on span "includes" at bounding box center [177, 54] width 15 height 6
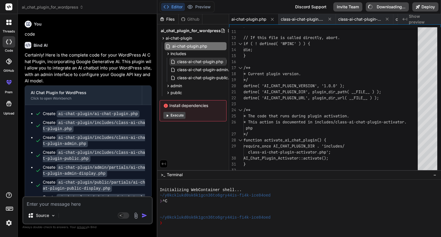
click at [187, 63] on span "class-ai-chat-plugin.php" at bounding box center [199, 61] width 47 height 7
type textarea "// Optionally clean up settings or database tables here // delete_option( 'ai_c…"
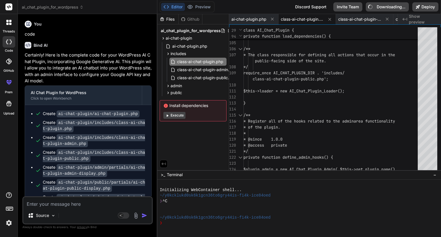
type textarea "x"
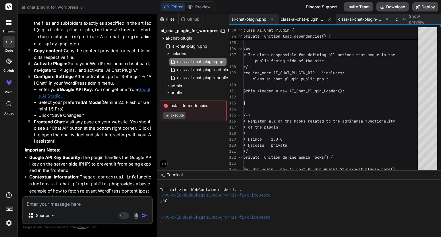
scroll to position [522, 0]
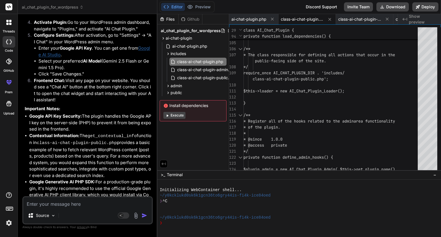
click at [79, 211] on div "Source" at bounding box center [87, 217] width 129 height 14
click at [80, 207] on div "Source Agent Mode. When this toggle is activated, AI automatically makes decisi…" at bounding box center [87, 210] width 130 height 28
click at [87, 201] on textarea at bounding box center [87, 202] width 129 height 10
type textarea "C"
type textarea "x"
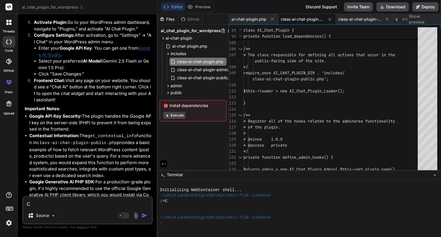
type textarea "Co"
type textarea "x"
type textarea "Cod"
type textarea "x"
type textarea "Code"
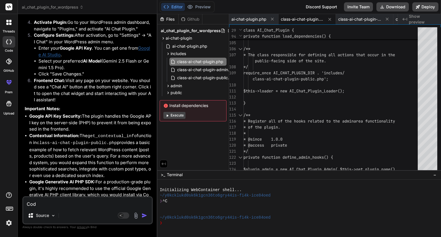
type textarea "x"
type textarea "Code"
type textarea "x"
type textarea "Code u"
type textarea "x"
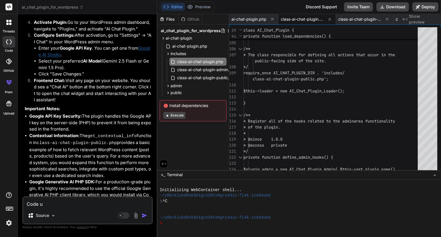
type textarea "Code up"
type textarea "x"
type textarea "Code upd"
type textarea "x"
type textarea "Code upda"
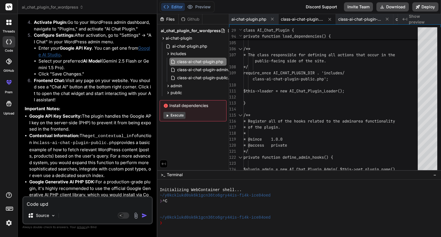
type textarea "x"
type textarea "Code updat"
type textarea "x"
type textarea "Code update"
type textarea "x"
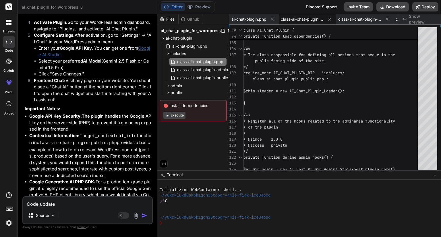
type textarea "Code update"
type textarea "x"
type textarea "Code update h"
type textarea "x"
type textarea "Code update ho"
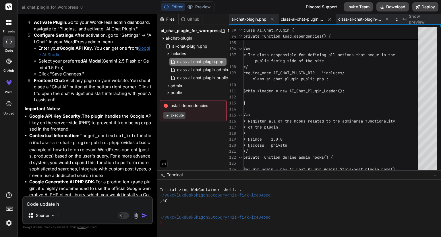
type textarea "x"
type textarea "Code update hoa"
type textarea "x"
type textarea "Code update hoan"
type textarea "x"
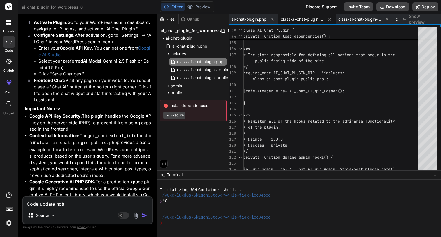
type textarea "Code update hoàn"
type textarea "x"
type textarea "Code update hoàn"
type textarea "x"
type textarea "Code update hoàn c"
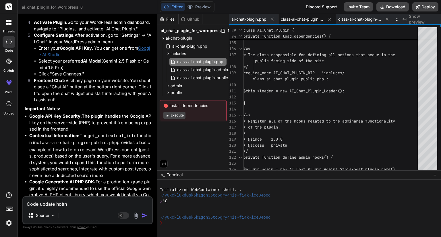
type textarea "x"
type textarea "Code update hoàn ch"
type textarea "x"
type textarea "Code update hoàn chi"
type textarea "x"
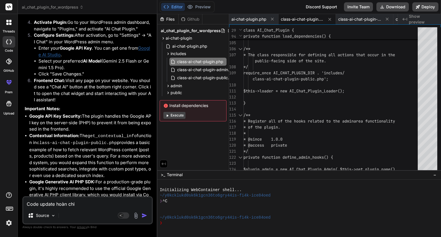
type textarea "Code update hoàn chin"
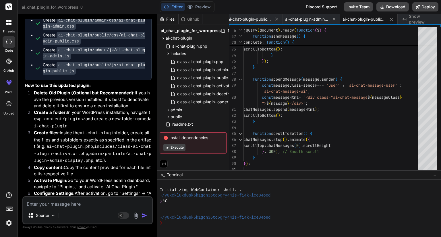
scroll to position [1295, 0]
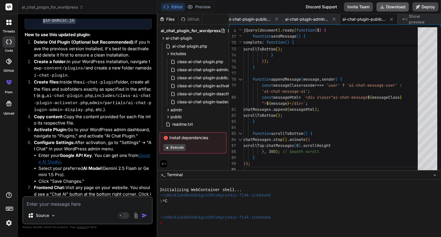
click at [388, 3] on button "Download" at bounding box center [392, 6] width 32 height 9
click at [54, 208] on div "Source Agent Mode. When this toggle is activated, AI automatically makes decisi…" at bounding box center [87, 210] width 130 height 28
click at [55, 204] on textarea at bounding box center [87, 202] width 129 height 10
paste textarea "Plugin không có đầu trang hợp lệ."
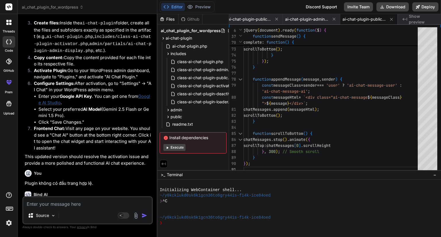
scroll to position [1354, 0]
click at [180, 43] on span "ai-chat-plugin.php" at bounding box center [190, 46] width 36 height 7
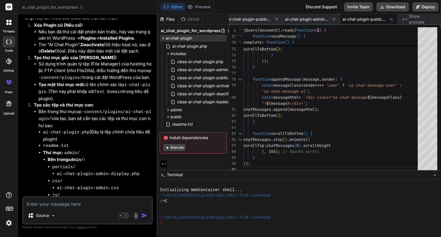
scroll to position [1875, 0]
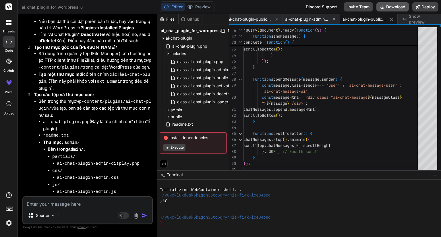
click at [399, 7] on button "Download" at bounding box center [392, 6] width 32 height 9
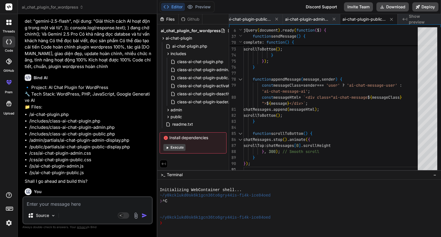
scroll to position [0, 0]
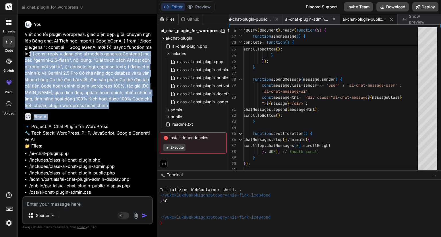
drag, startPoint x: 132, startPoint y: 108, endPoint x: 29, endPoint y: 55, distance: 115.4
click at [29, 55] on div "You Viết cho tôi plugin wordpress, giao diện đẹp, giỏi, chuyên nghiệp Bóng chat…" at bounding box center [88, 108] width 129 height 178
click at [31, 51] on p "Viết cho tôi plugin wordpress, giao diện đẹp, giỏi, chuyên nghiệp Bóng chat AI …" at bounding box center [88, 69] width 127 height 77
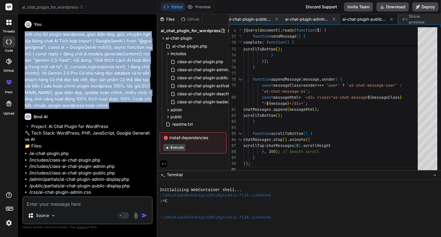
click at [31, 51] on p "Viết cho tôi plugin wordpress, giao diện đẹp, giỏi, chuyên nghiệp Bóng chat AI …" at bounding box center [88, 69] width 127 height 77
copy div "Viết cho tôi plugin wordpress, giao diện đẹp, giỏi, chuyên nghiệp Bóng chat AI …"
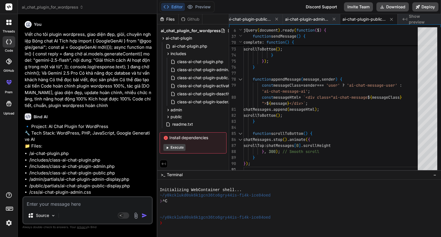
click at [9, 7] on icon at bounding box center [9, 6] width 4 height 3
click at [22, 7] on span "ai_chat_plugin_for_wordpress" at bounding box center [53, 7] width 62 height 6
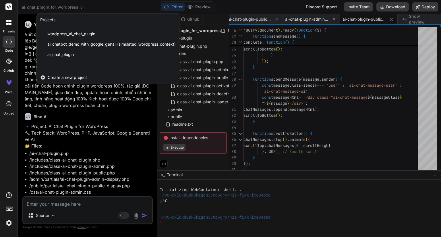
click at [64, 76] on span "Create a new project" at bounding box center [67, 78] width 39 height 6
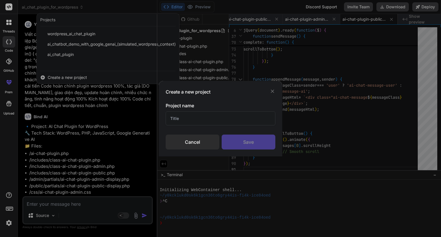
click at [240, 148] on div "Save" at bounding box center [249, 142] width 54 height 15
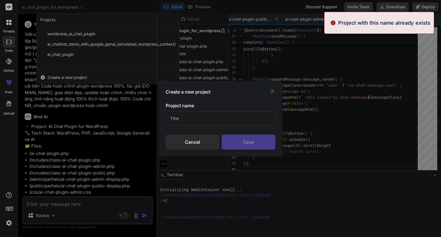
click at [182, 112] on input "text" at bounding box center [221, 118] width 110 height 14
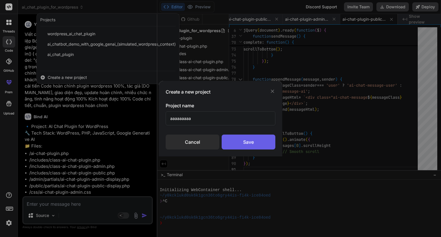
click at [227, 141] on div "Save" at bounding box center [249, 142] width 54 height 15
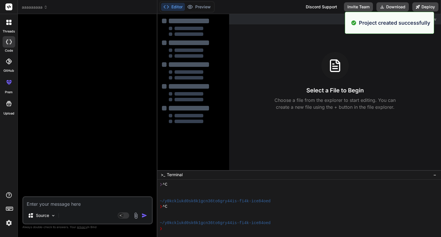
click at [71, 205] on textarea at bounding box center [87, 202] width 129 height 10
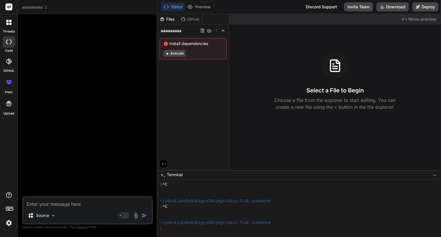
paste textarea "Viết cho tôi plugin wordpress, giao diện đẹp, giỏi, chuyên nghiệp Bóng chat AI …"
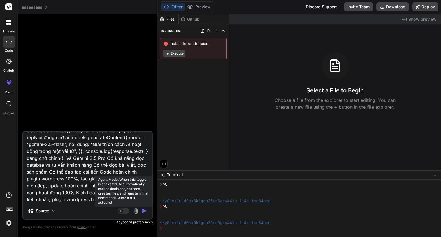
click at [126, 214] on icon at bounding box center [123, 211] width 11 height 7
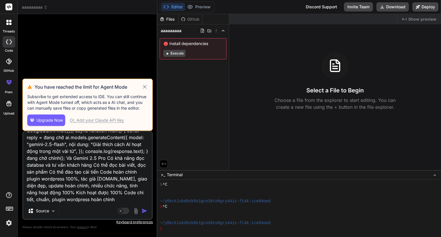
click at [145, 87] on icon at bounding box center [145, 87] width 4 height 4
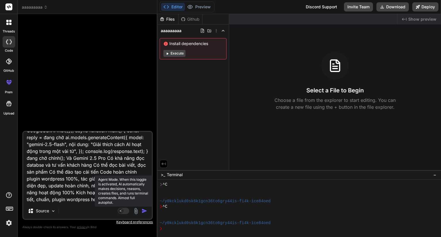
click at [128, 211] on rect at bounding box center [123, 211] width 11 height 6
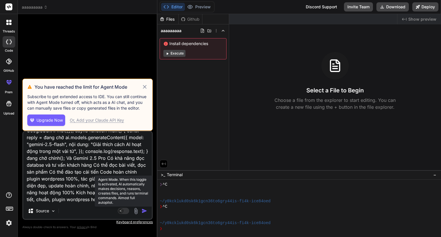
click at [128, 211] on rect at bounding box center [123, 211] width 11 height 6
click at [146, 88] on icon at bounding box center [145, 87] width 4 height 4
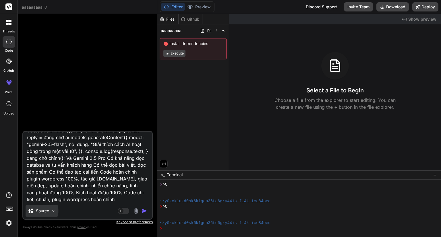
click at [47, 210] on p "Source" at bounding box center [42, 211] width 13 height 6
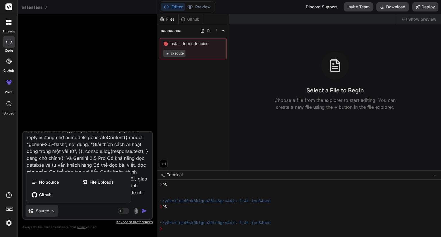
click at [47, 210] on div at bounding box center [220, 118] width 441 height 237
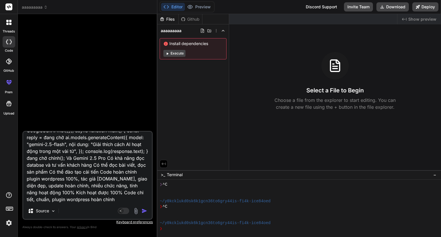
click at [143, 211] on img "button" at bounding box center [144, 211] width 6 height 6
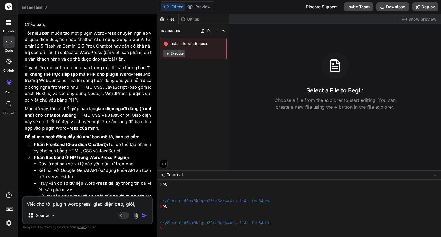
scroll to position [69, 0]
